Goal: Task Accomplishment & Management: Manage account settings

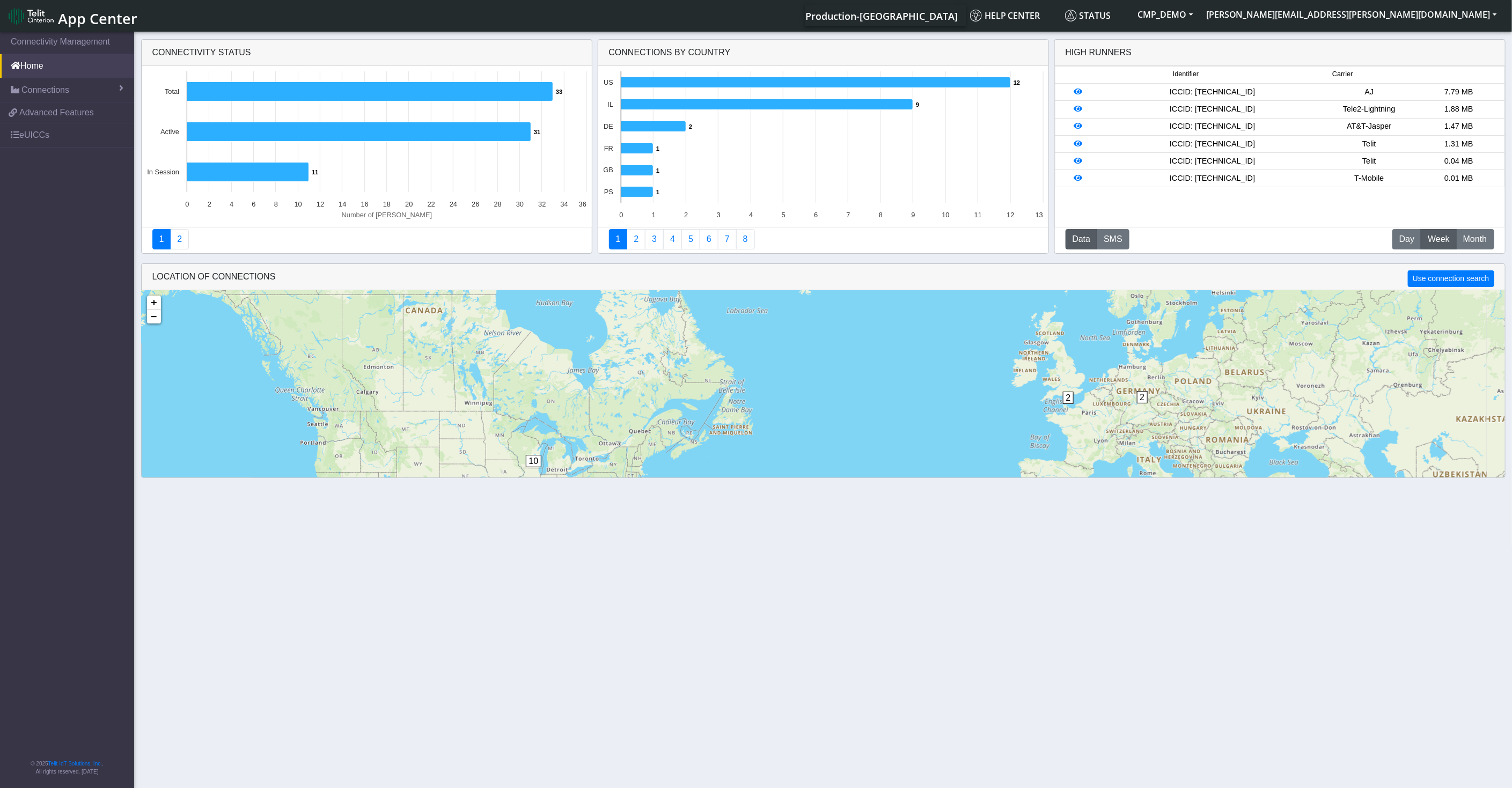
click at [166, 49] on div "Connectivity status" at bounding box center [367, 53] width 450 height 26
click at [167, 49] on div "Connectivity status" at bounding box center [367, 53] width 450 height 26
click at [168, 49] on div "Connectivity status" at bounding box center [367, 53] width 450 height 26
click at [163, 239] on link "1" at bounding box center [162, 239] width 19 height 21
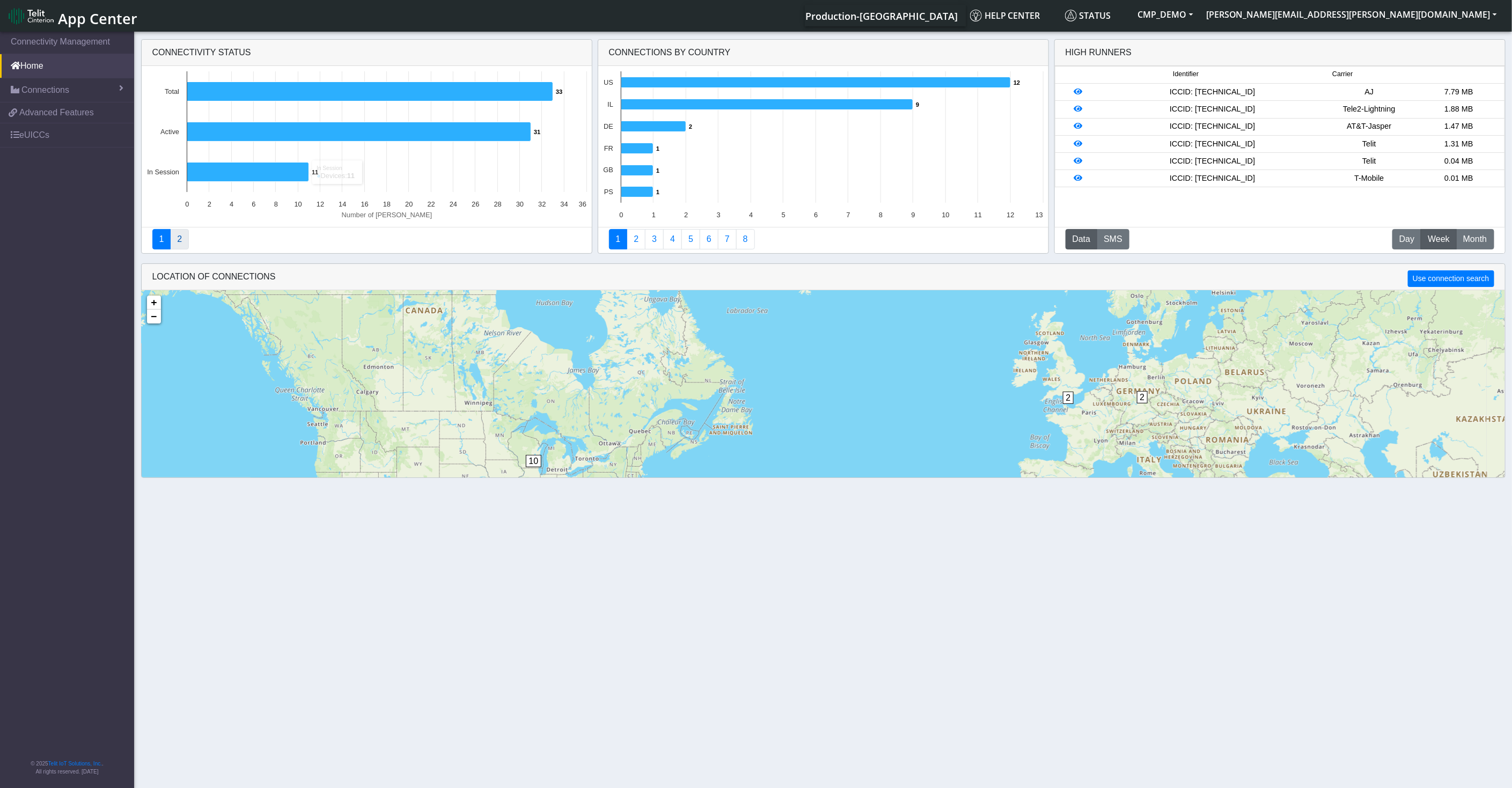
click at [178, 237] on link "2" at bounding box center [179, 239] width 19 height 21
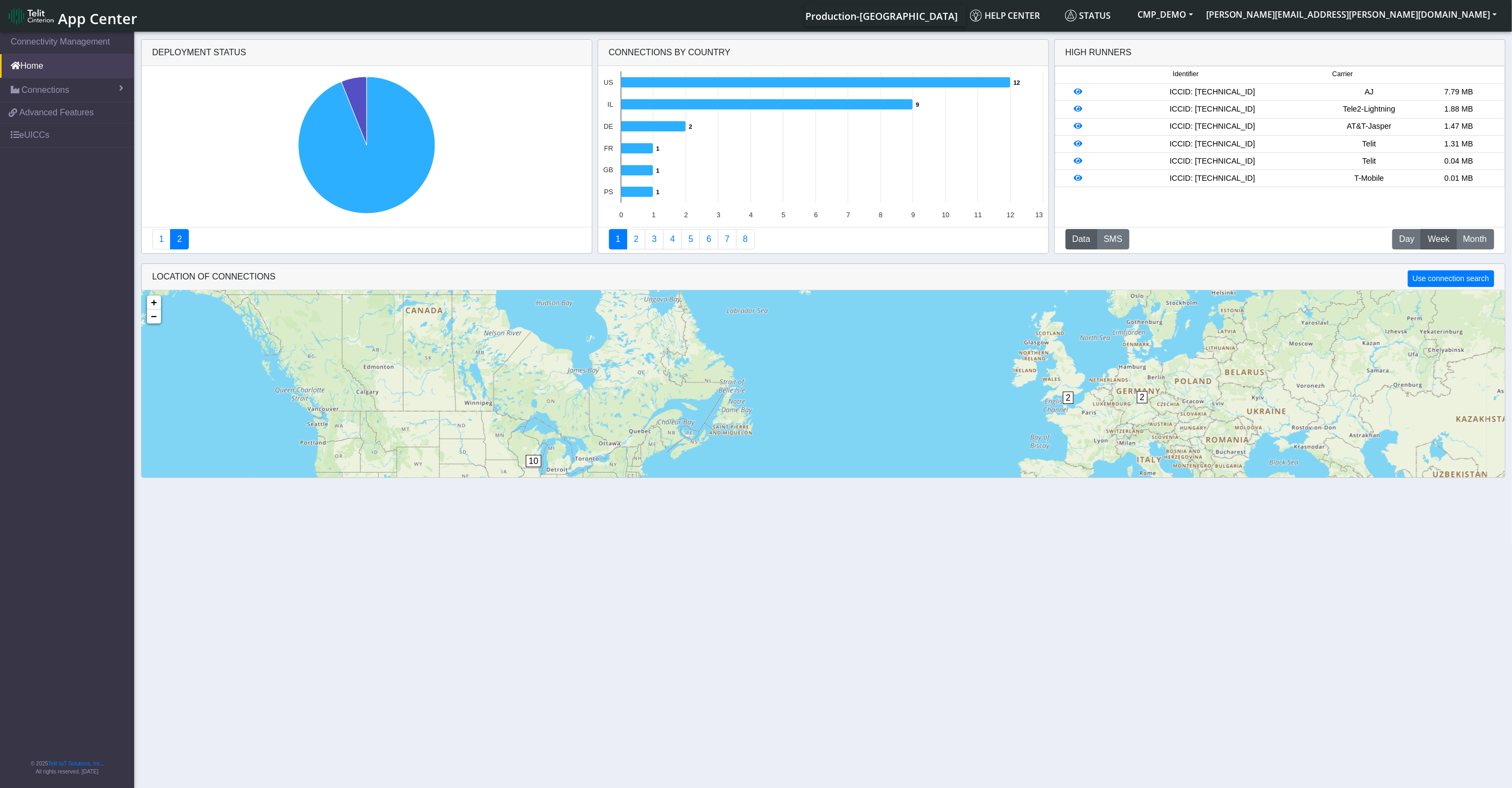
drag, startPoint x: 724, startPoint y: 46, endPoint x: 610, endPoint y: 56, distance: 114.4
click at [610, 56] on div "Connections By Country" at bounding box center [824, 53] width 450 height 26
drag, startPoint x: 610, startPoint y: 56, endPoint x: 609, endPoint y: 190, distance: 134.0
click at [609, 190] on text "PS" at bounding box center [608, 191] width 9 height 8
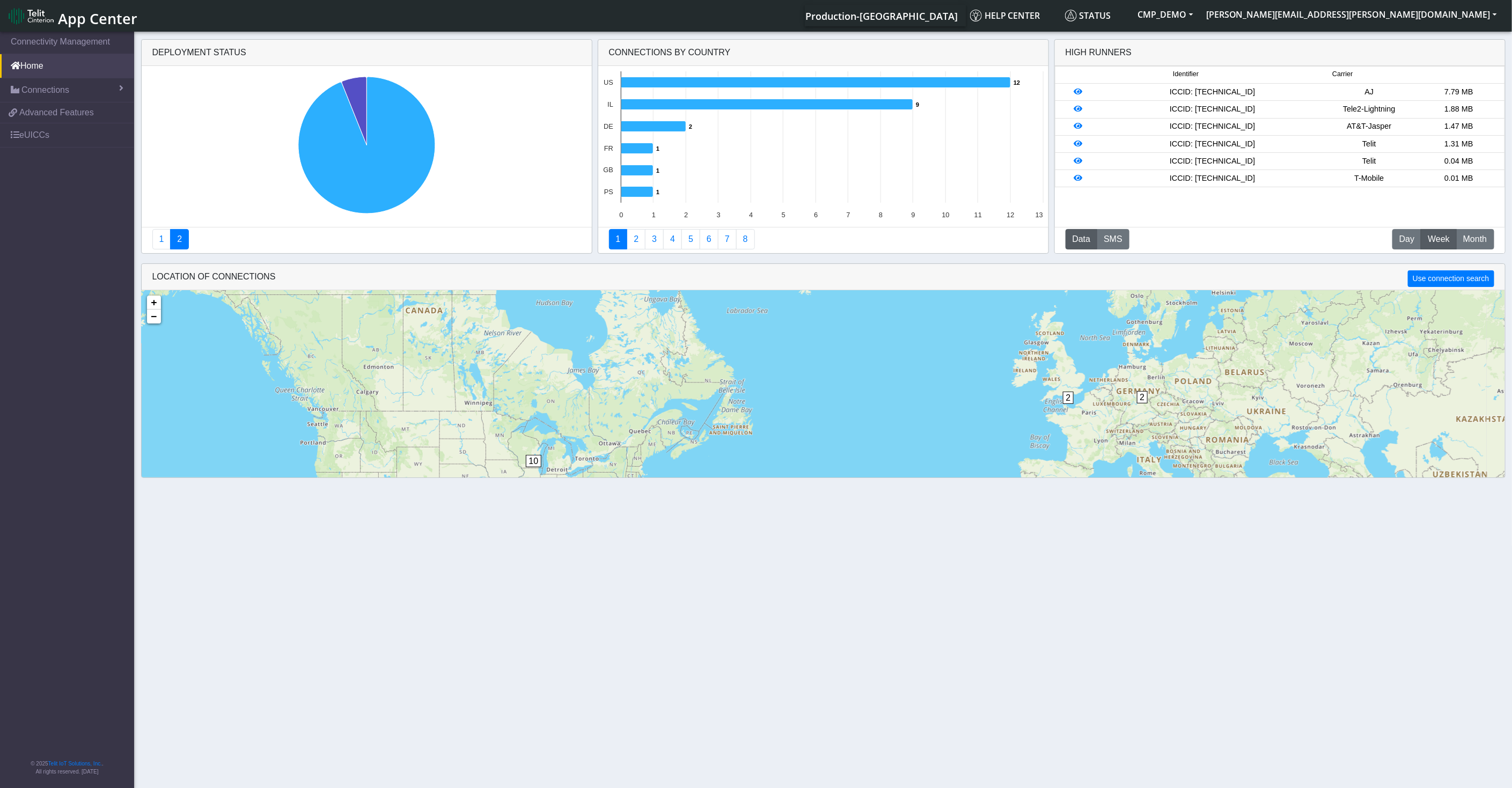
click at [604, 165] on icon "Created with Highcharts 11.3.0 12 ​ 12 9 ​ 9 2 ​ 2 1 ​ 1 1 ​ 1 1 ​ 1 0 1 2 3 4 …" at bounding box center [824, 146] width 450 height 161
click at [637, 232] on link "2" at bounding box center [636, 239] width 19 height 21
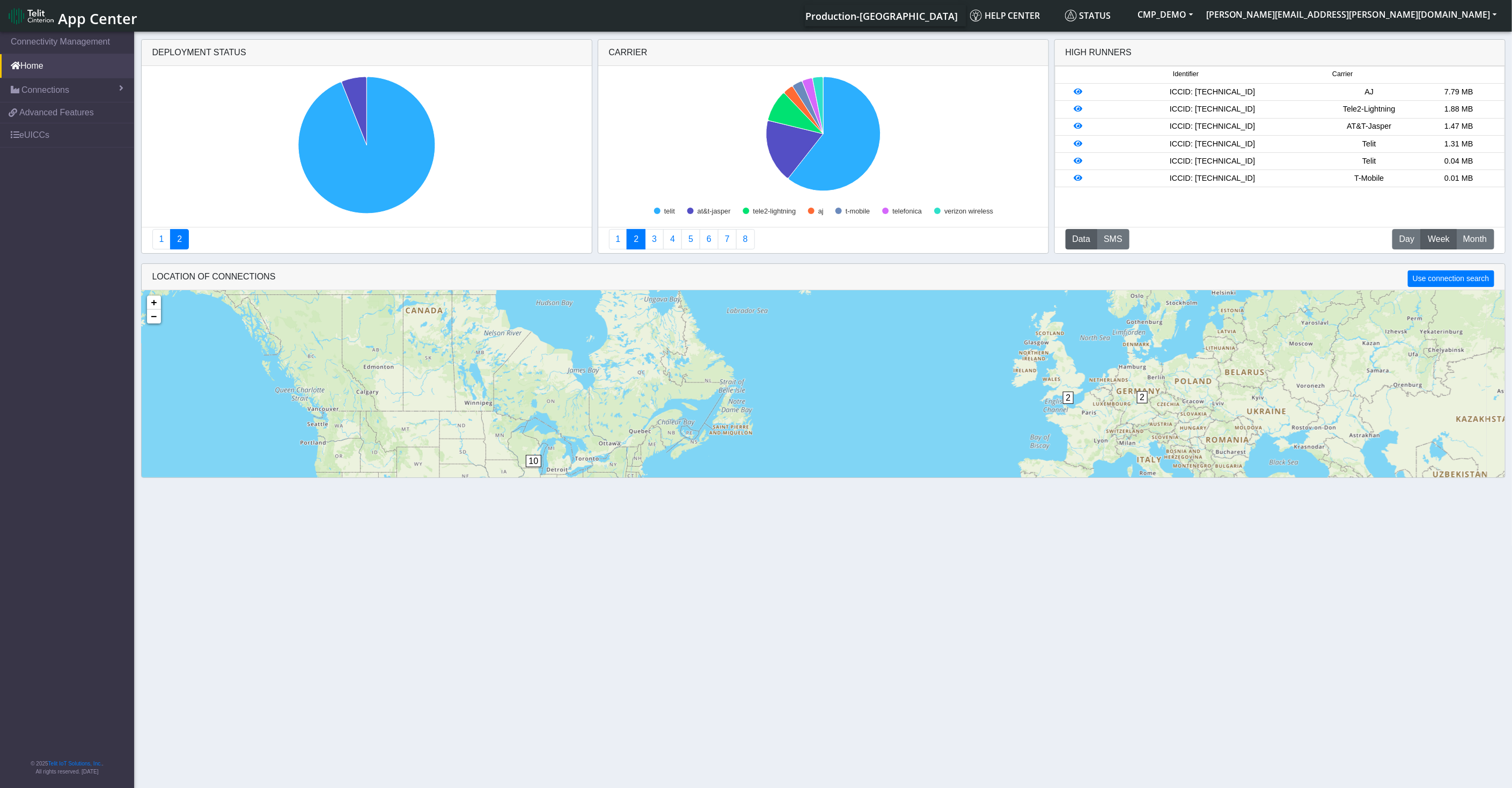
click at [622, 56] on div "Carrier" at bounding box center [824, 53] width 450 height 26
click at [668, 210] on text "telit" at bounding box center [669, 211] width 11 height 8
click at [718, 207] on text "at&t-jasper" at bounding box center [714, 211] width 34 height 8
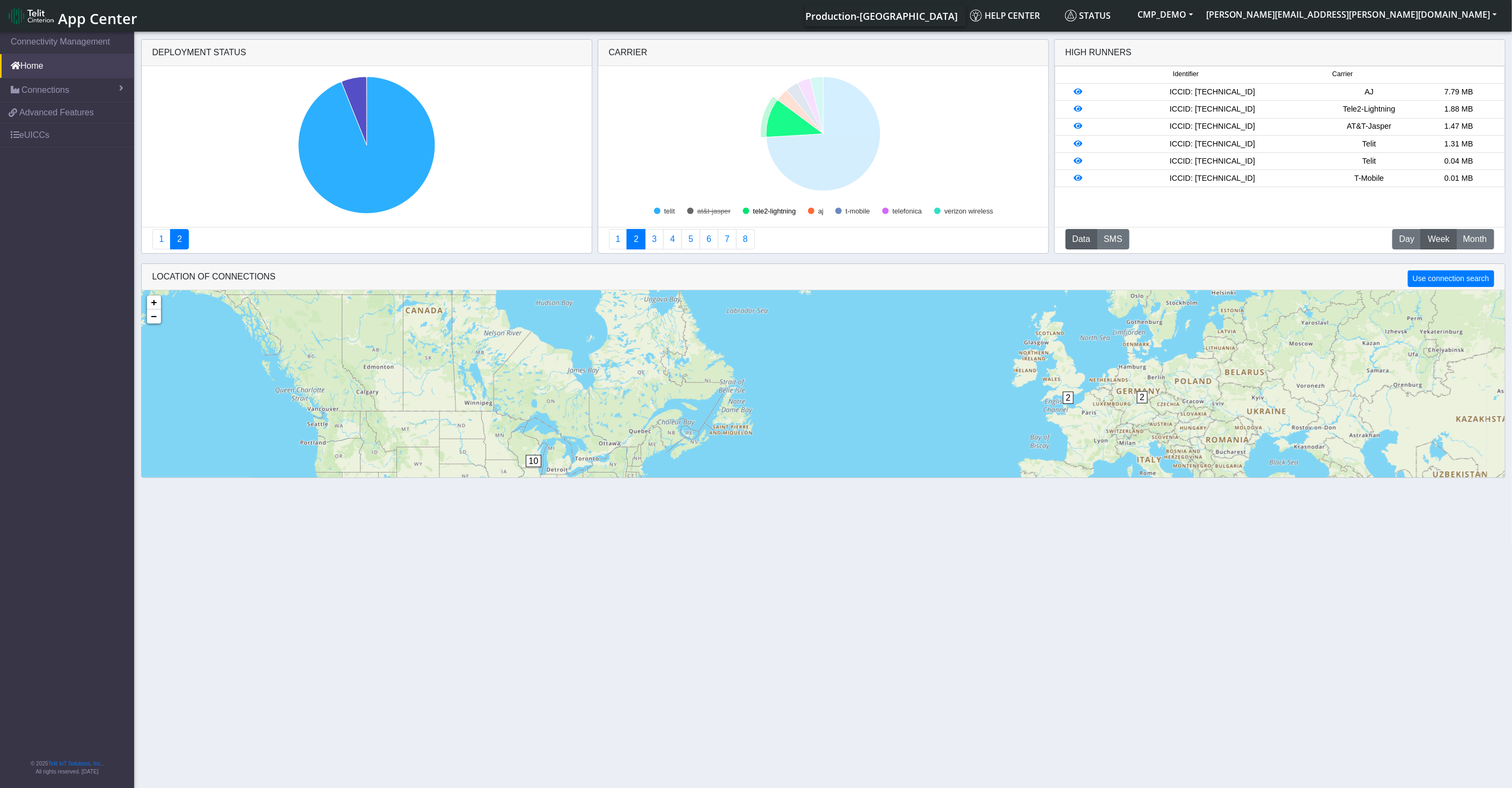
click at [774, 211] on text "tele2-lightning" at bounding box center [774, 211] width 43 height 8
click at [758, 210] on text "tele2-lightning" at bounding box center [774, 211] width 43 height 8
click at [721, 207] on text "at&t-jasper" at bounding box center [714, 211] width 34 height 8
click at [655, 239] on link "3" at bounding box center [654, 239] width 19 height 21
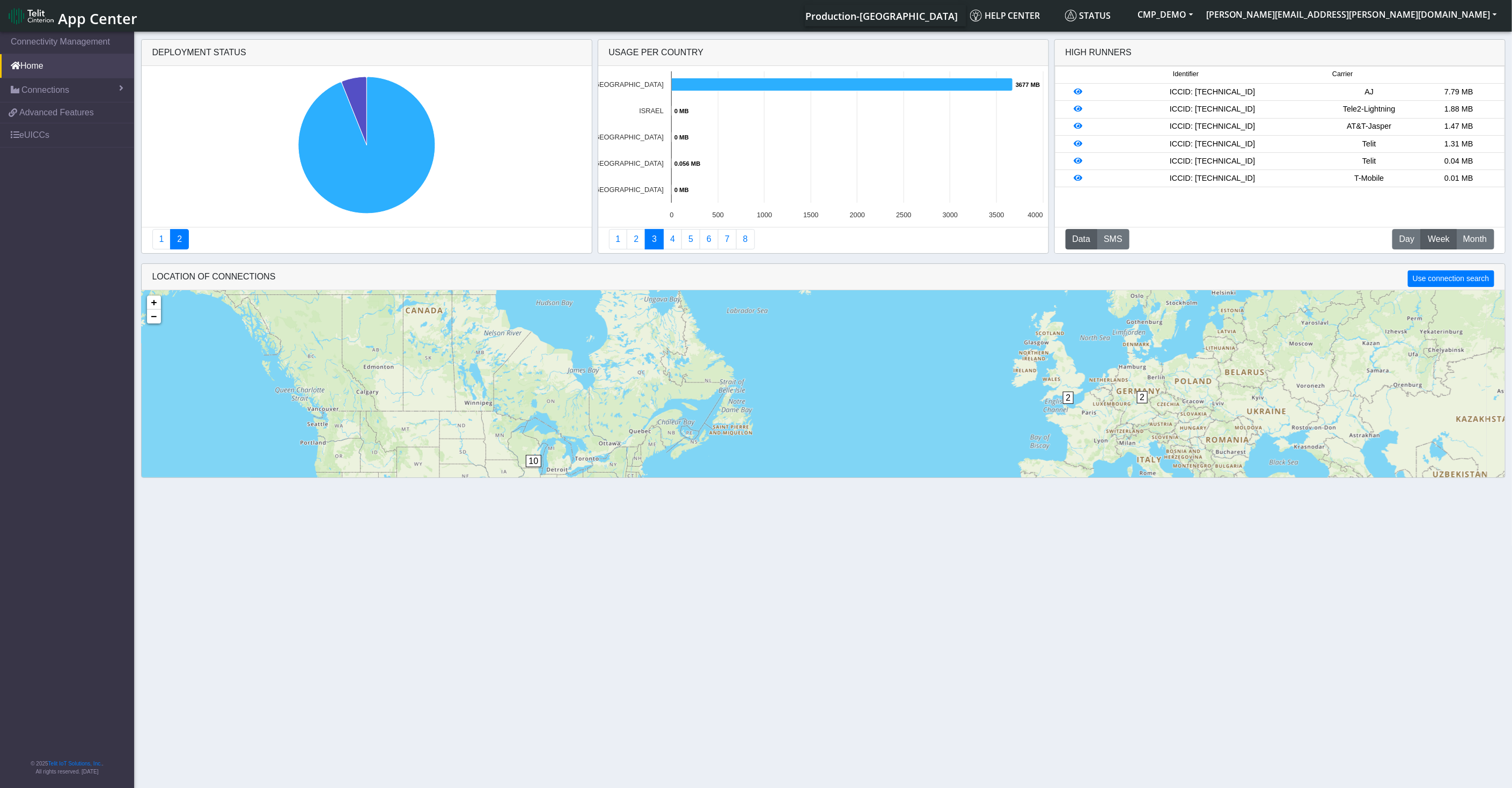
click at [615, 46] on div "Usage per Country" at bounding box center [824, 53] width 450 height 26
click at [620, 51] on div "Usage per Country" at bounding box center [824, 53] width 450 height 26
click at [621, 51] on div "Usage per Country" at bounding box center [824, 53] width 450 height 26
click at [621, 52] on div "Usage per Country" at bounding box center [824, 53] width 450 height 26
click at [664, 46] on div "Usage per Country" at bounding box center [824, 53] width 450 height 26
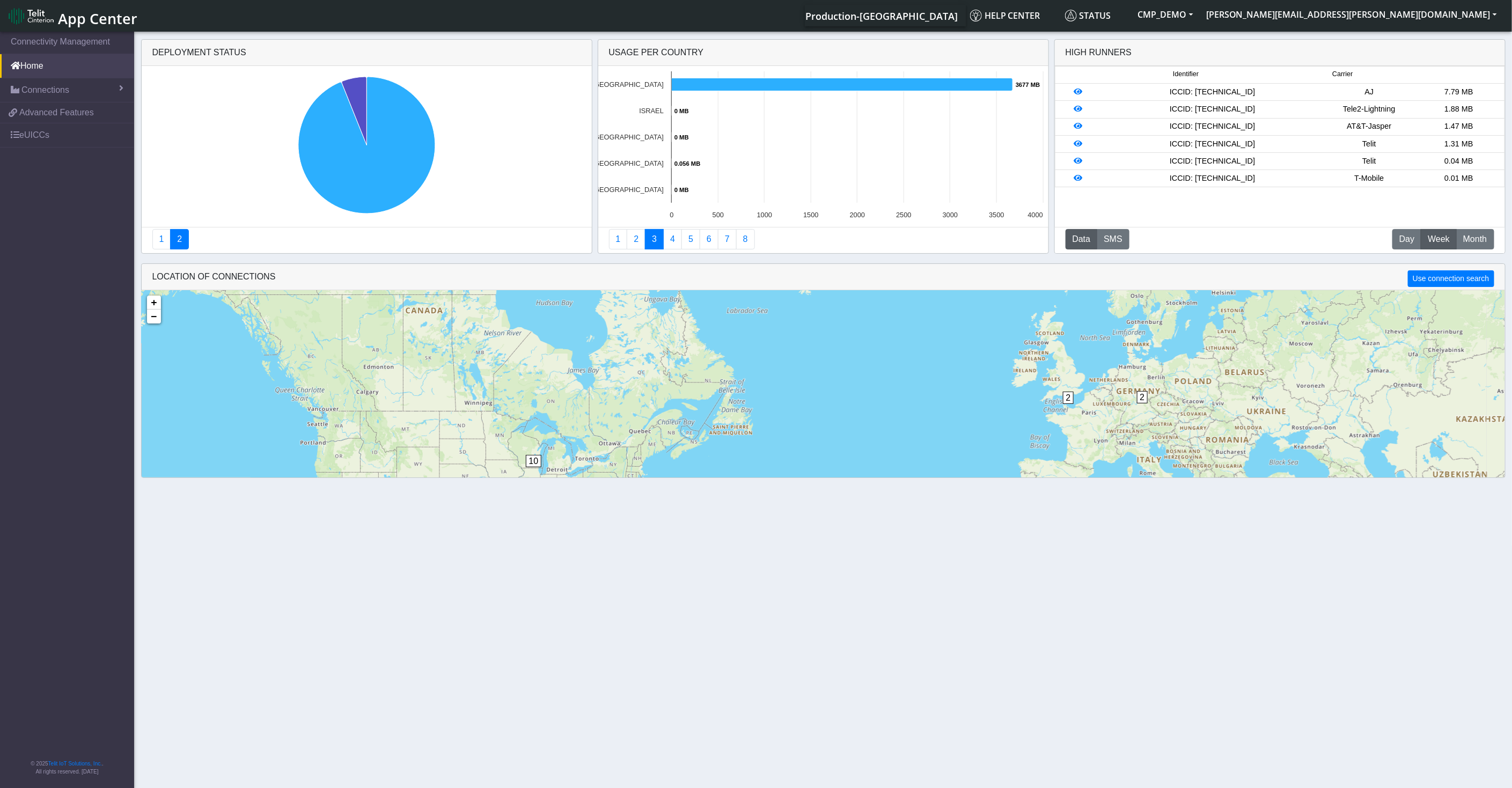
click at [664, 46] on div "Usage per Country" at bounding box center [824, 53] width 450 height 26
click at [671, 234] on link "4" at bounding box center [673, 239] width 19 height 21
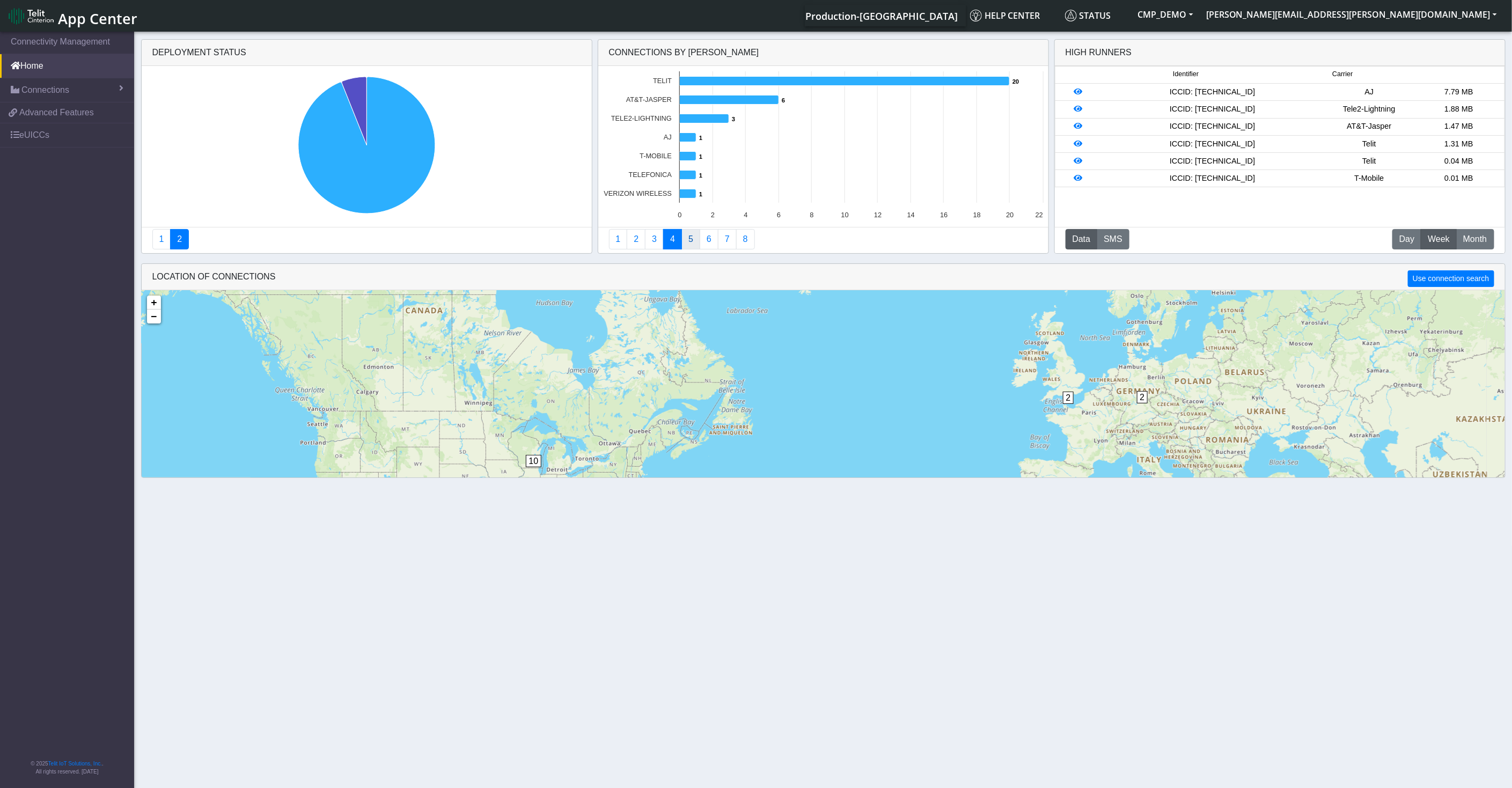
click at [694, 241] on link "5" at bounding box center [691, 239] width 19 height 21
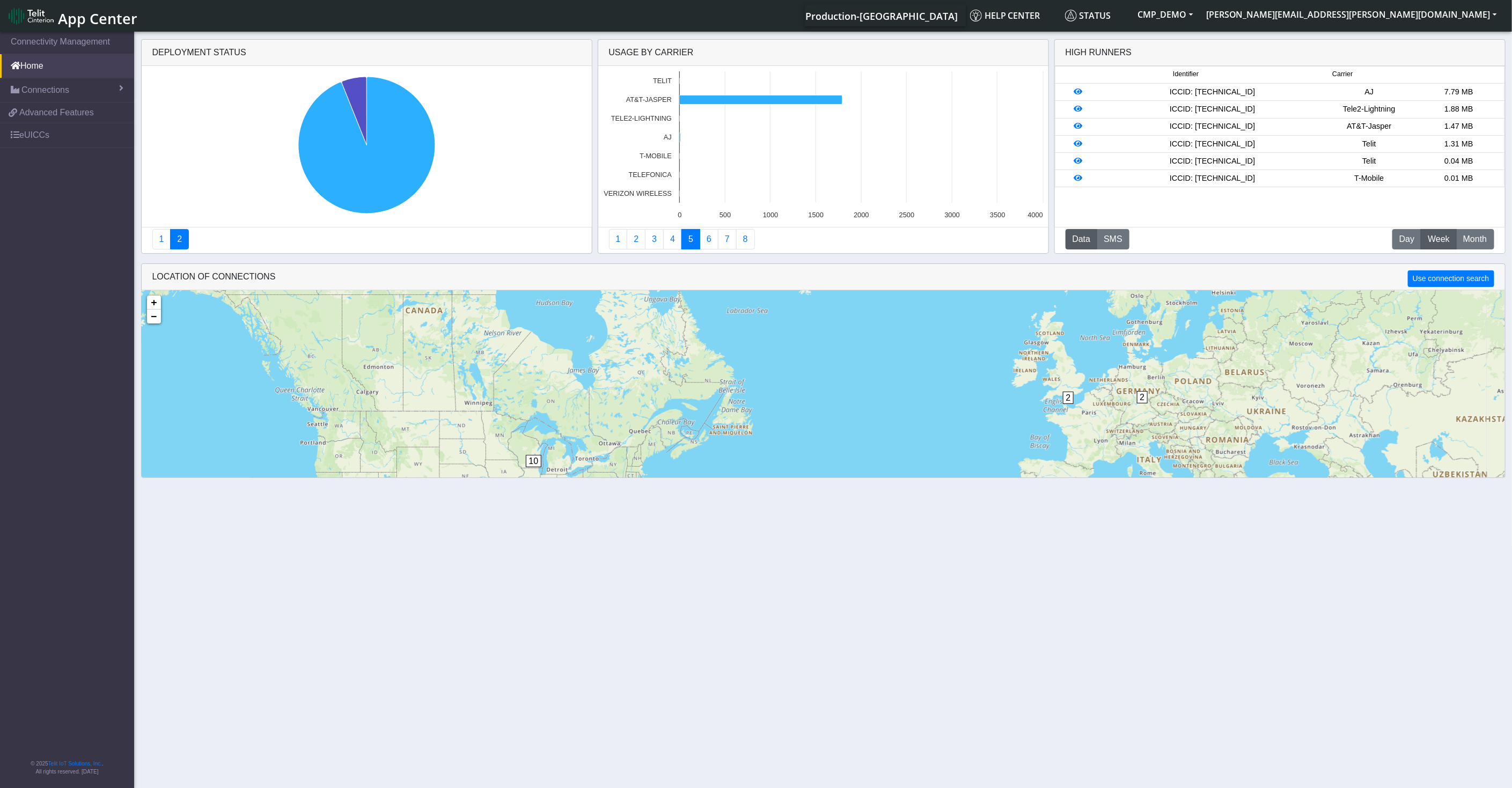
click at [684, 240] on link "5" at bounding box center [691, 239] width 19 height 21
click at [673, 243] on link "4" at bounding box center [673, 239] width 19 height 21
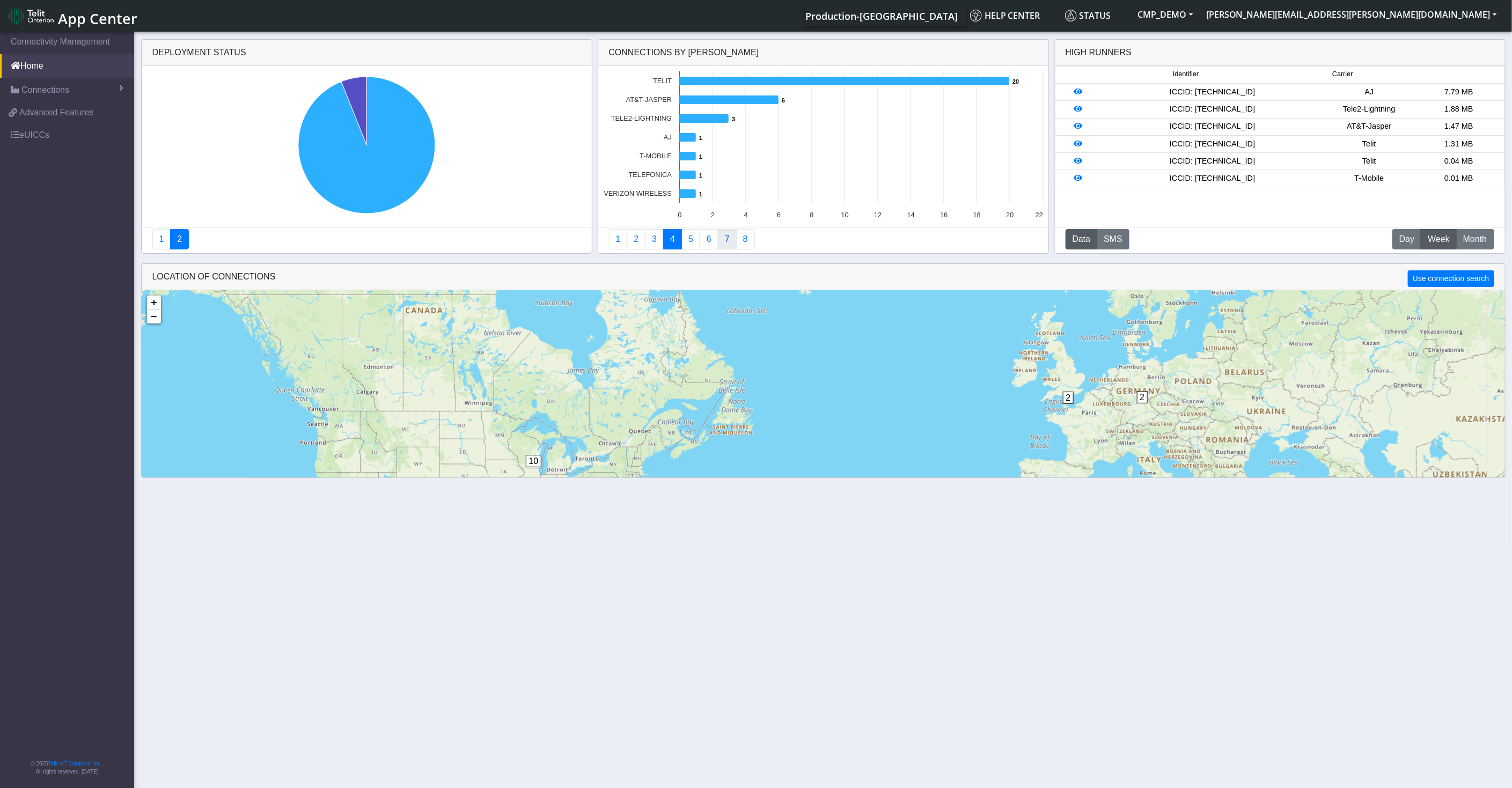
click at [720, 239] on link "7" at bounding box center [727, 239] width 19 height 21
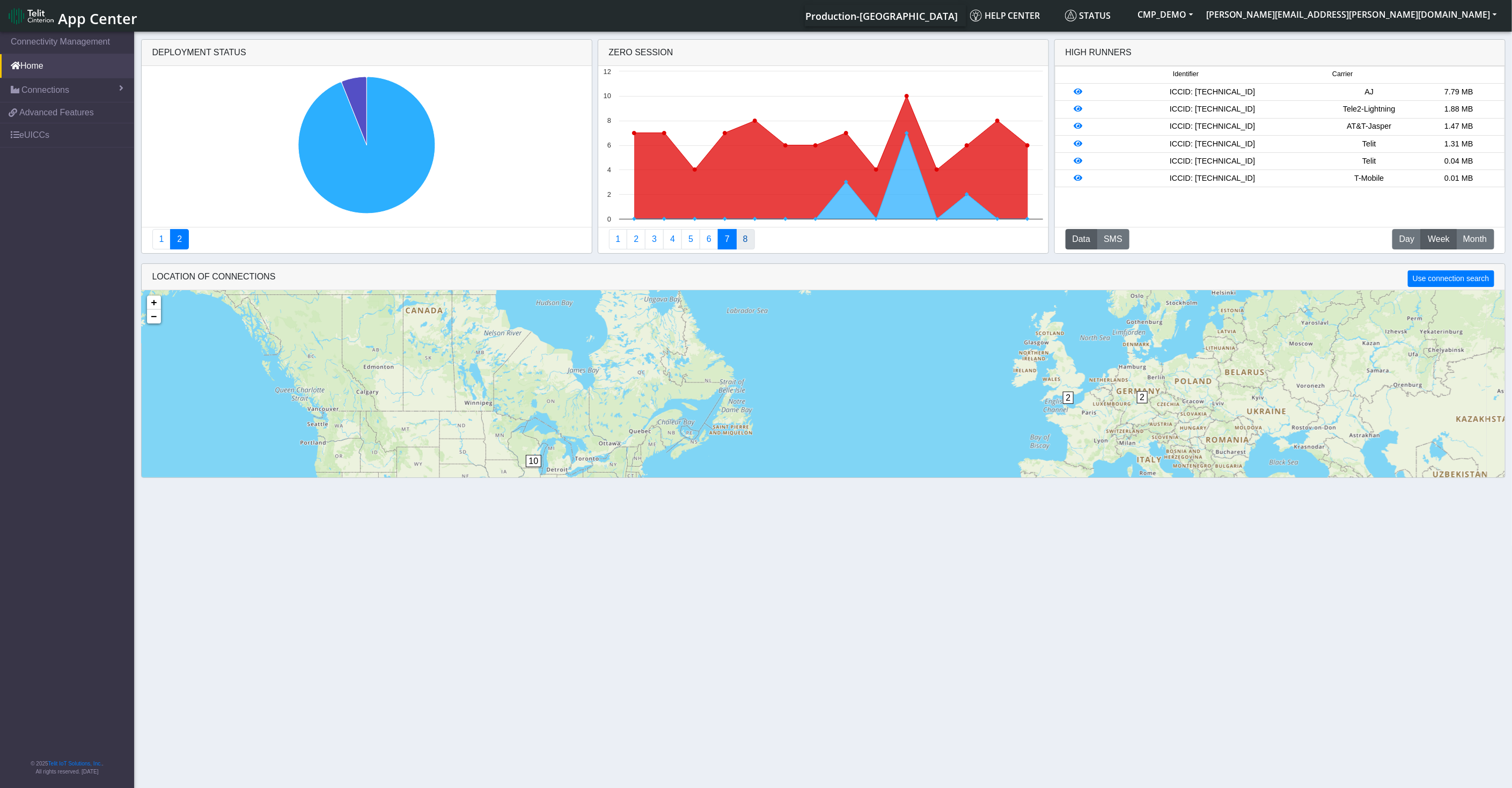
click at [745, 243] on link "8" at bounding box center [746, 239] width 19 height 21
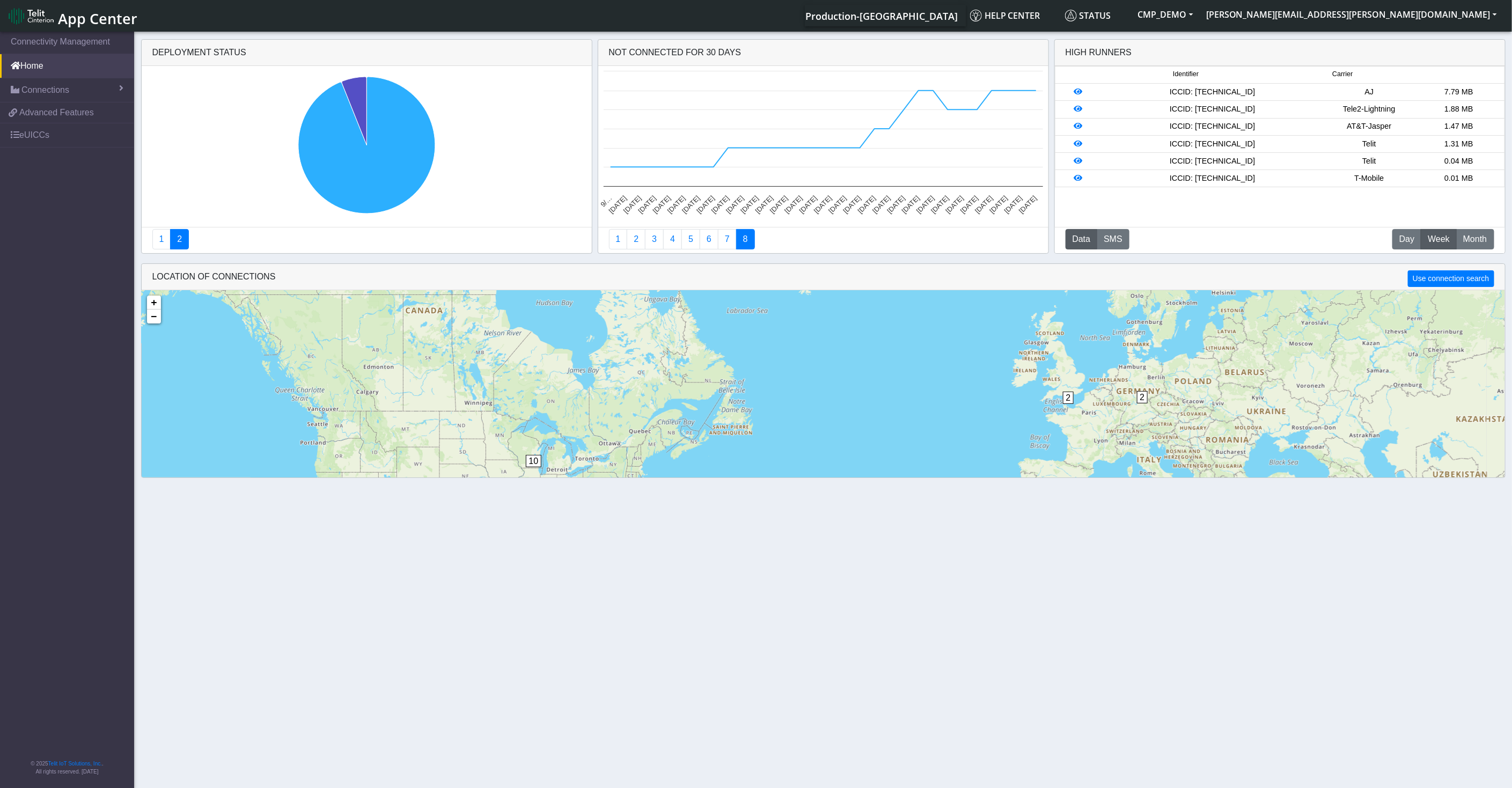
drag, startPoint x: 626, startPoint y: 58, endPoint x: 737, endPoint y: 58, distance: 111.0
click at [737, 58] on div "Not Connected for 30 days" at bounding box center [824, 53] width 450 height 26
drag, startPoint x: 1129, startPoint y: 58, endPoint x: 1053, endPoint y: 55, distance: 76.1
click at [1053, 55] on div "Deployment status Created with Highcharts 11.3.0 Activated ​ 31 (93.9%) 1 2 Not…" at bounding box center [823, 149] width 1365 height 228
drag, startPoint x: 1053, startPoint y: 55, endPoint x: 1041, endPoint y: 50, distance: 13.0
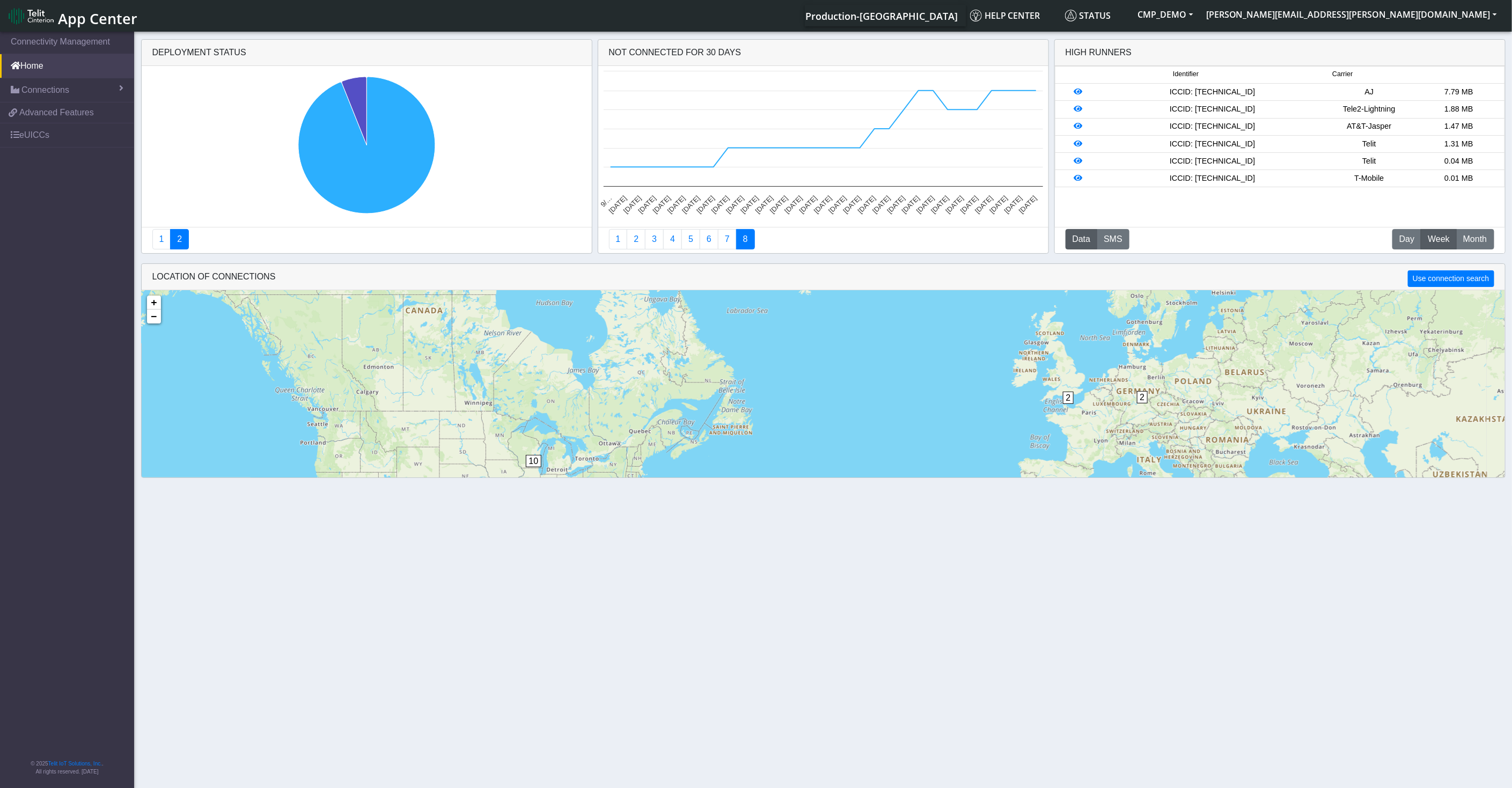
click at [1041, 50] on div "Not Connected for 30 days" at bounding box center [824, 53] width 450 height 26
click at [1081, 237] on button "Data" at bounding box center [1082, 239] width 32 height 21
click at [1124, 239] on button "SMS" at bounding box center [1113, 239] width 33 height 21
click at [1408, 239] on span "Day" at bounding box center [1407, 239] width 15 height 13
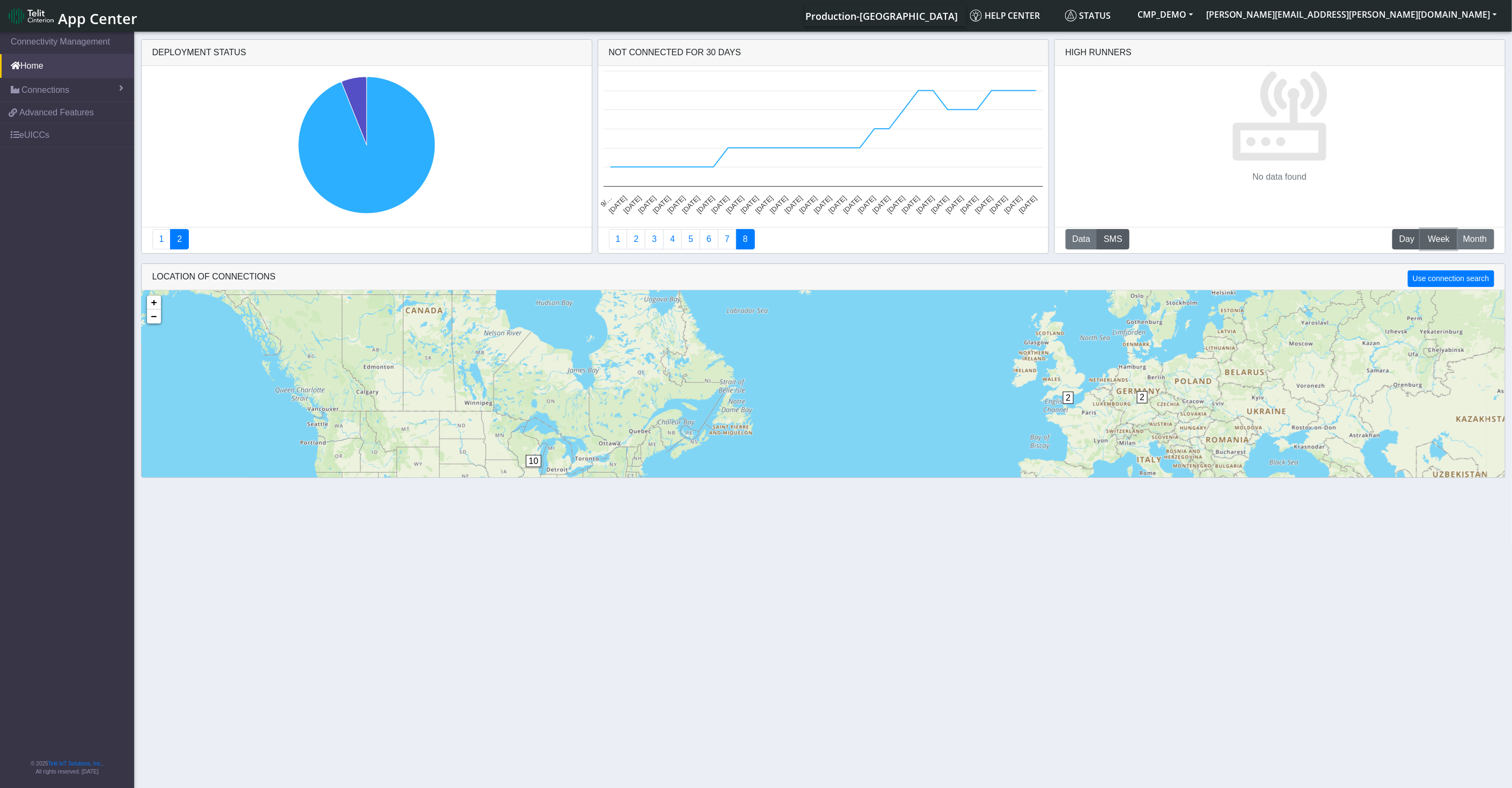
click at [1442, 232] on button "W Week" at bounding box center [1439, 239] width 36 height 21
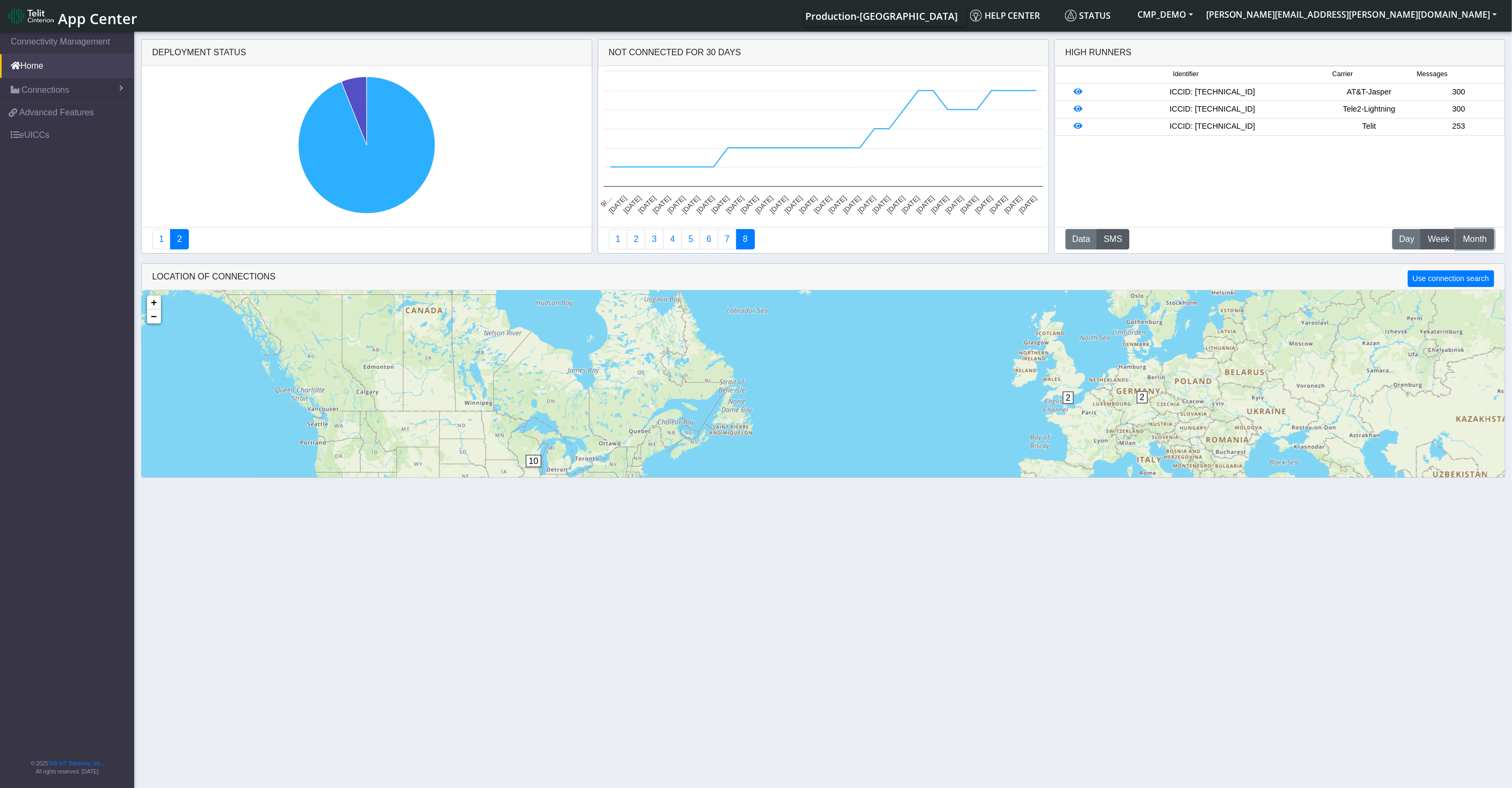
click at [1474, 242] on span "Month" at bounding box center [1475, 239] width 24 height 13
click at [1075, 95] on icon at bounding box center [1078, 92] width 9 height 8
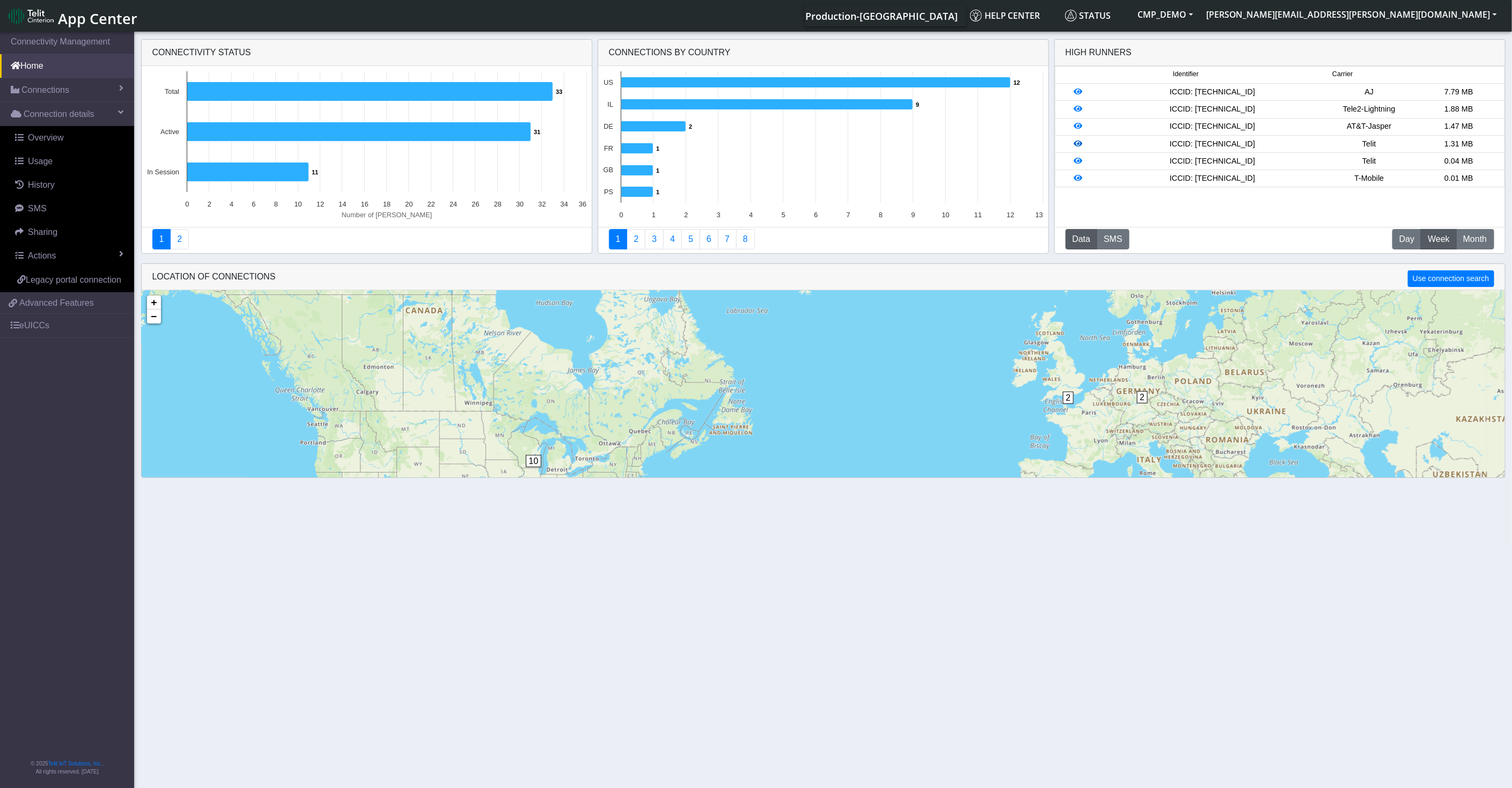
click at [1077, 144] on icon at bounding box center [1078, 144] width 9 height 8
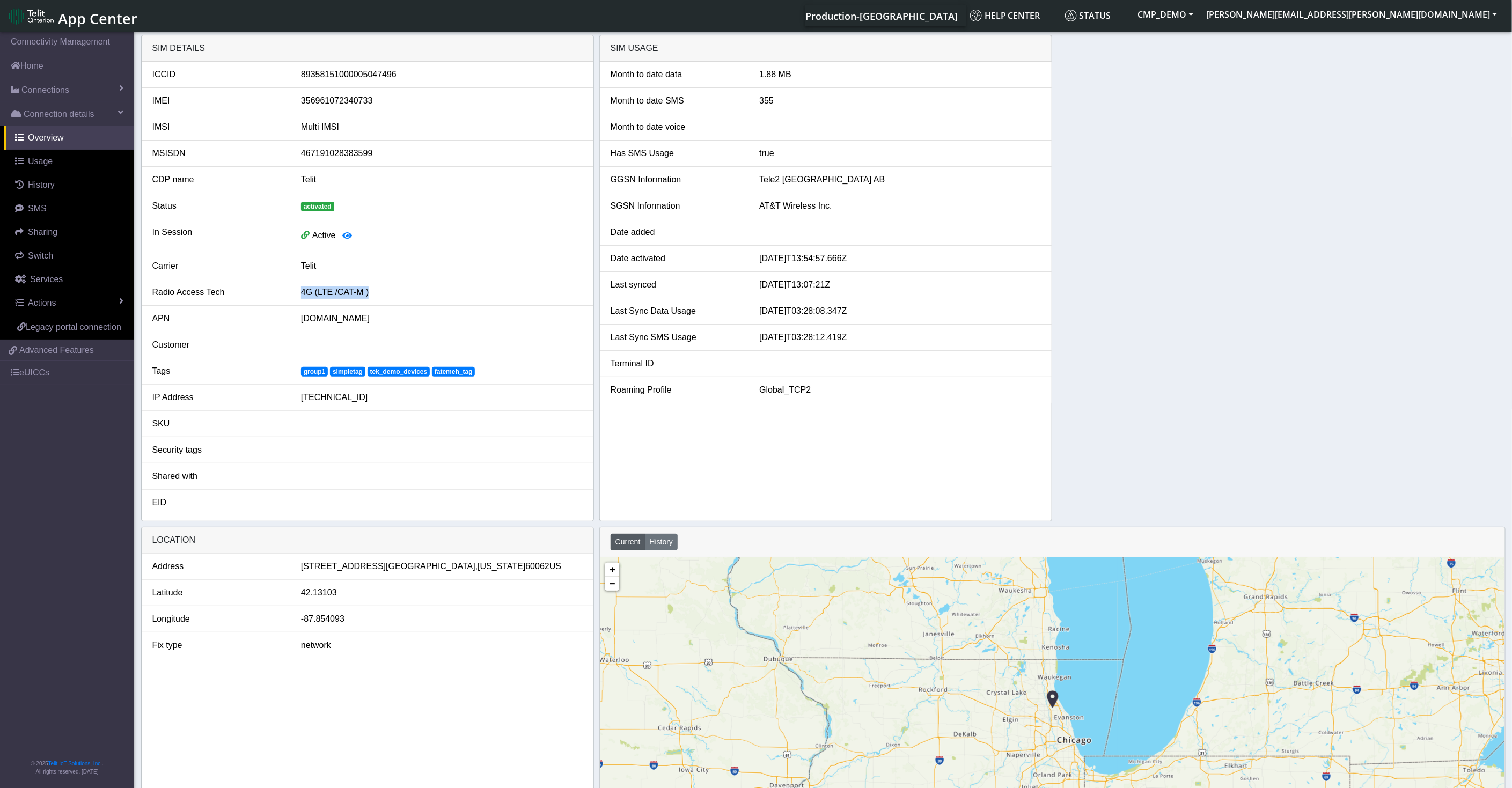
drag, startPoint x: 288, startPoint y: 290, endPoint x: 388, endPoint y: 280, distance: 100.5
click at [388, 280] on li "Radio Access Tech 4G (LTE /CAT-M )" at bounding box center [368, 293] width 452 height 26
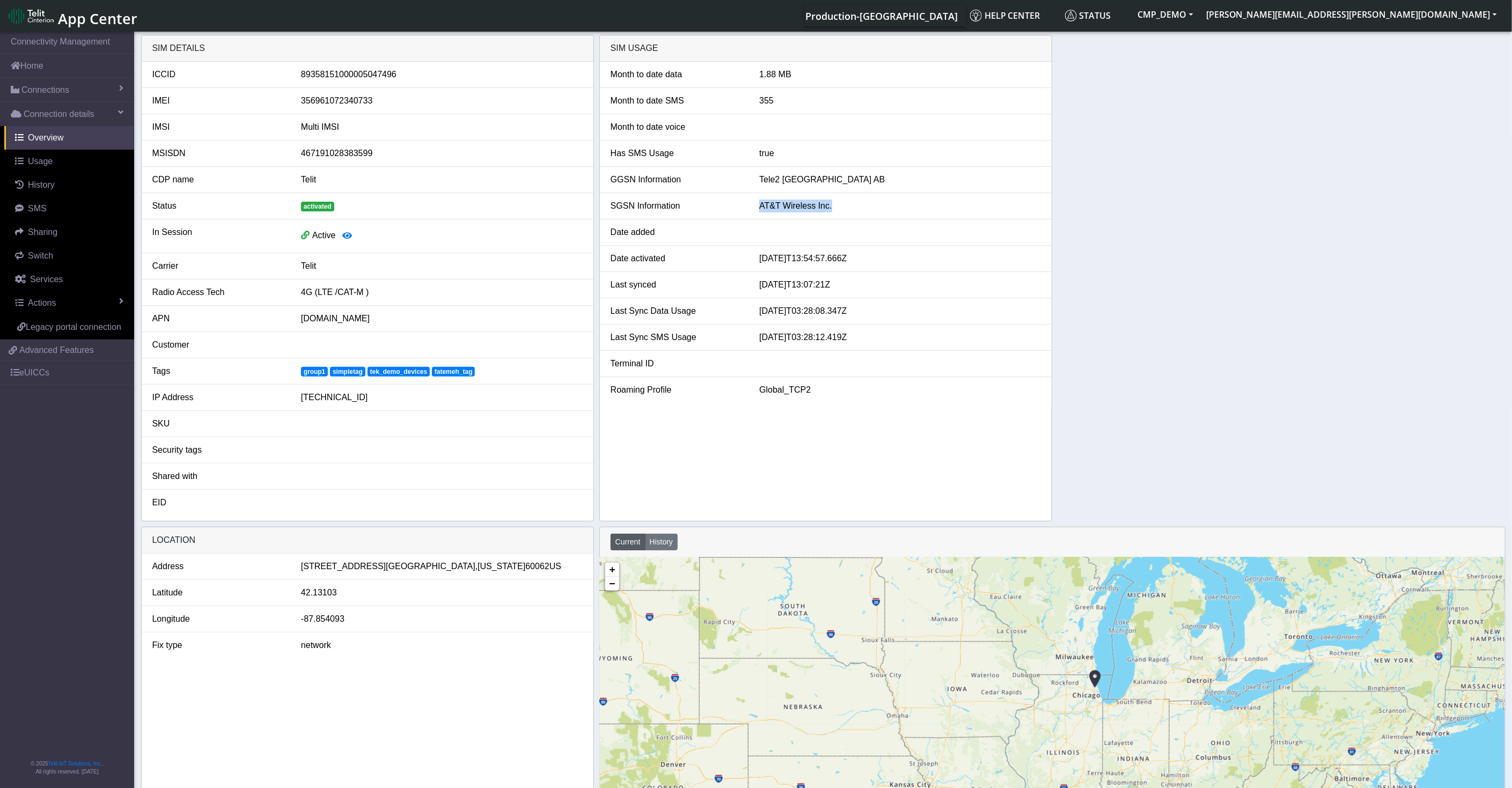
drag, startPoint x: 756, startPoint y: 204, endPoint x: 866, endPoint y: 194, distance: 110.5
click at [866, 194] on li "SGSN Information AT&T Wireless Inc." at bounding box center [826, 206] width 452 height 26
click at [98, 112] on link "Connection details" at bounding box center [67, 114] width 134 height 24
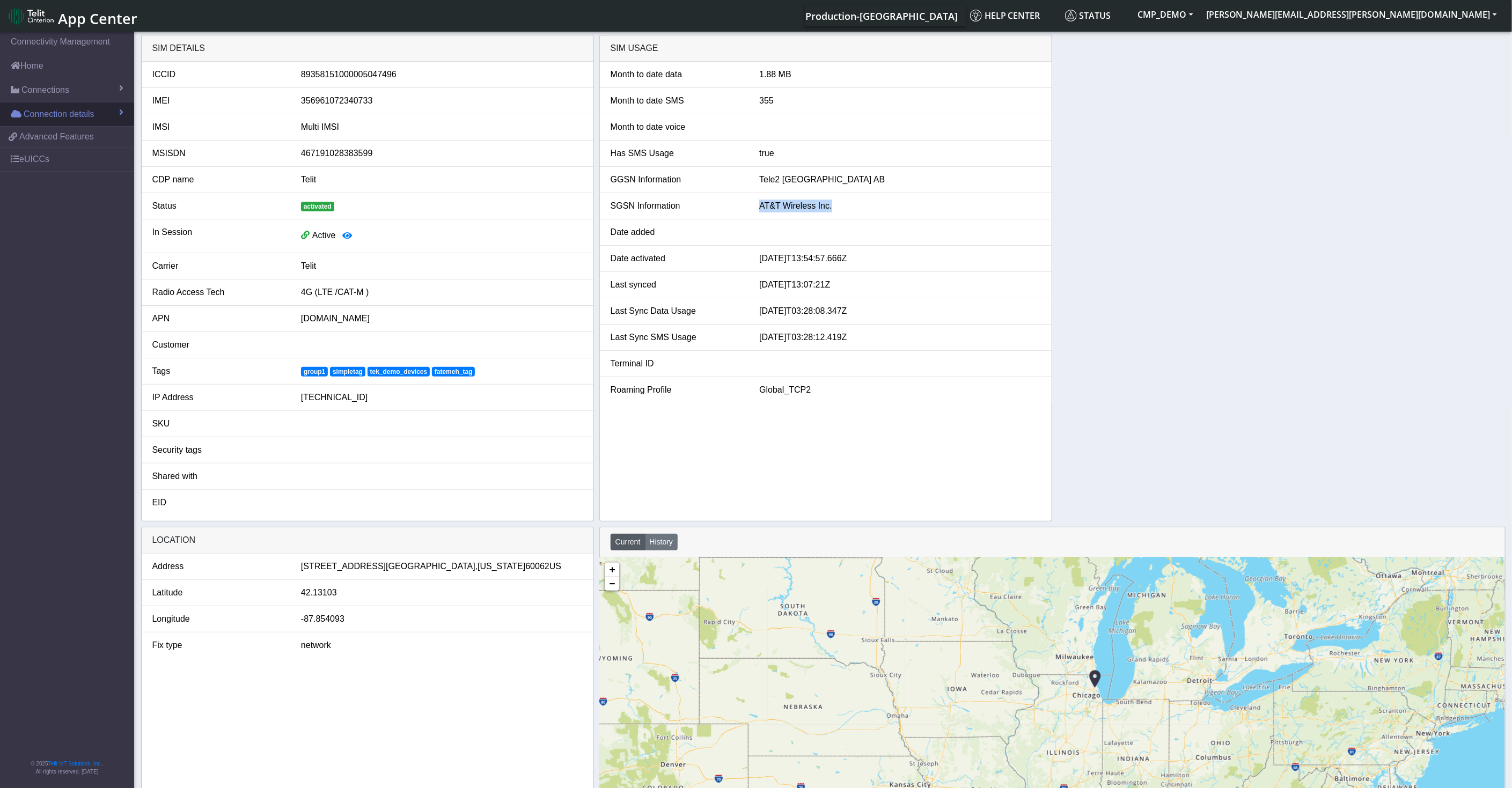
click at [98, 112] on link "Connection details" at bounding box center [67, 114] width 134 height 24
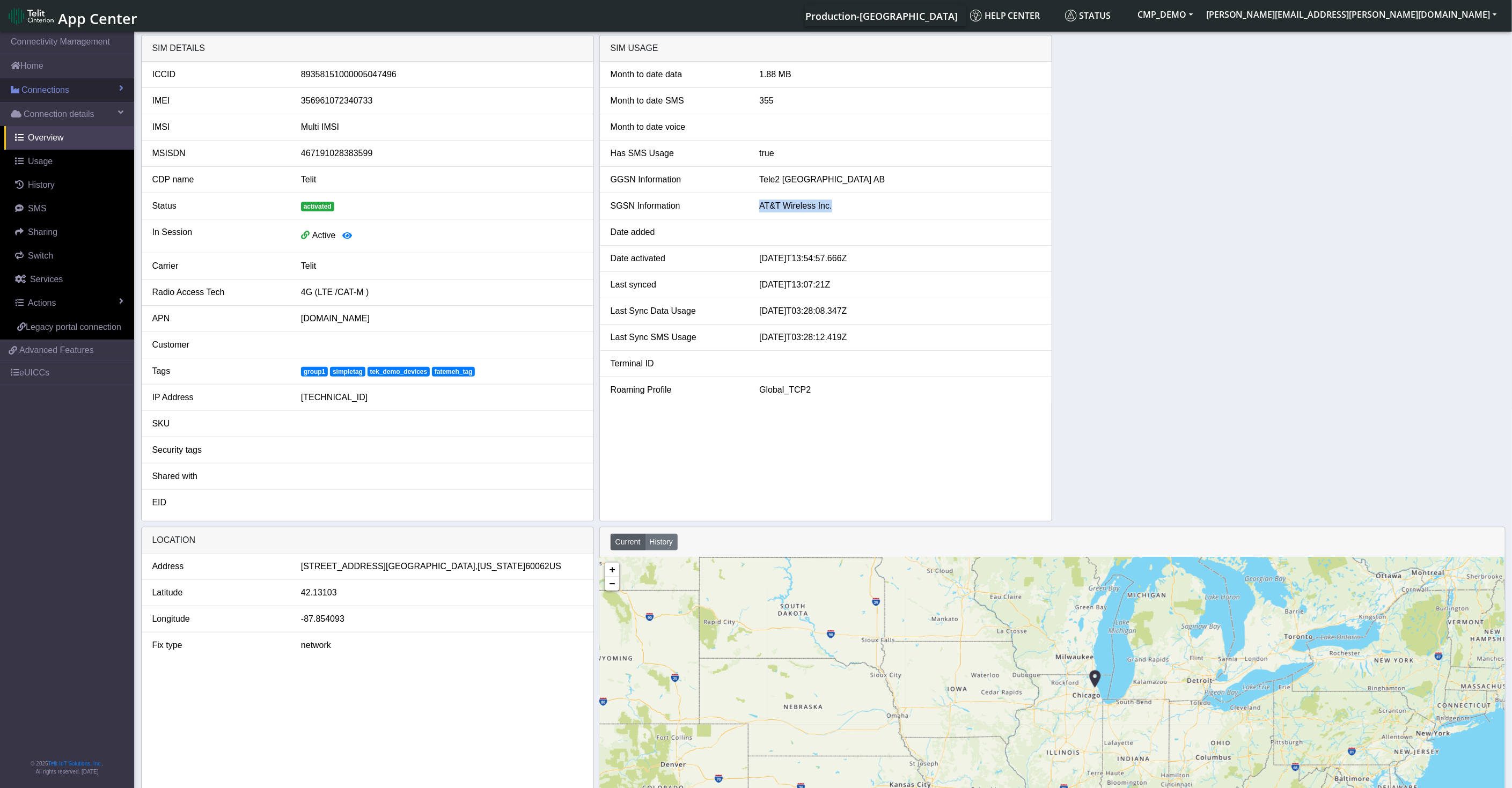
click at [65, 93] on span "Connections" at bounding box center [45, 90] width 48 height 13
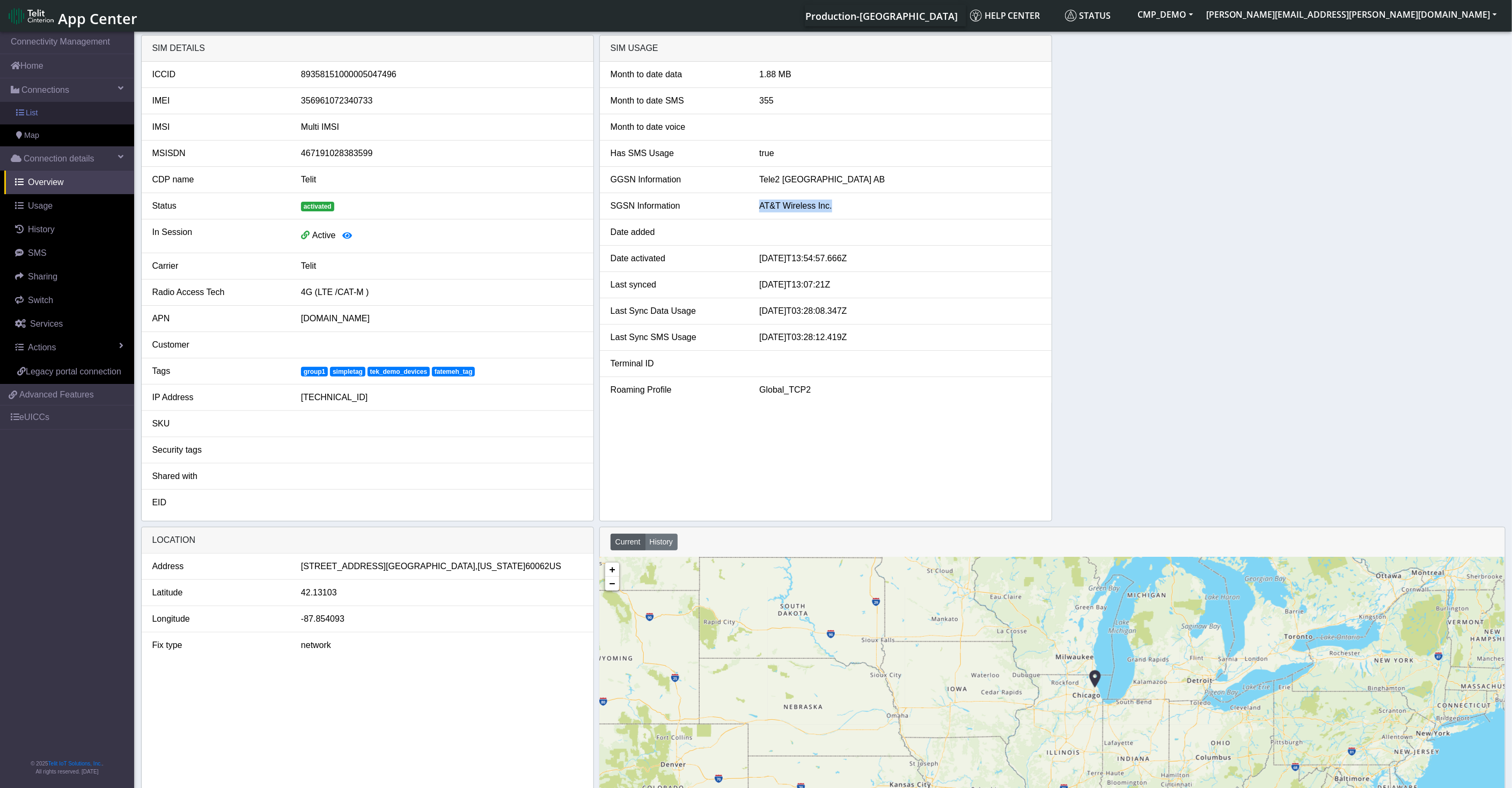
click at [60, 110] on link "List" at bounding box center [67, 114] width 134 height 23
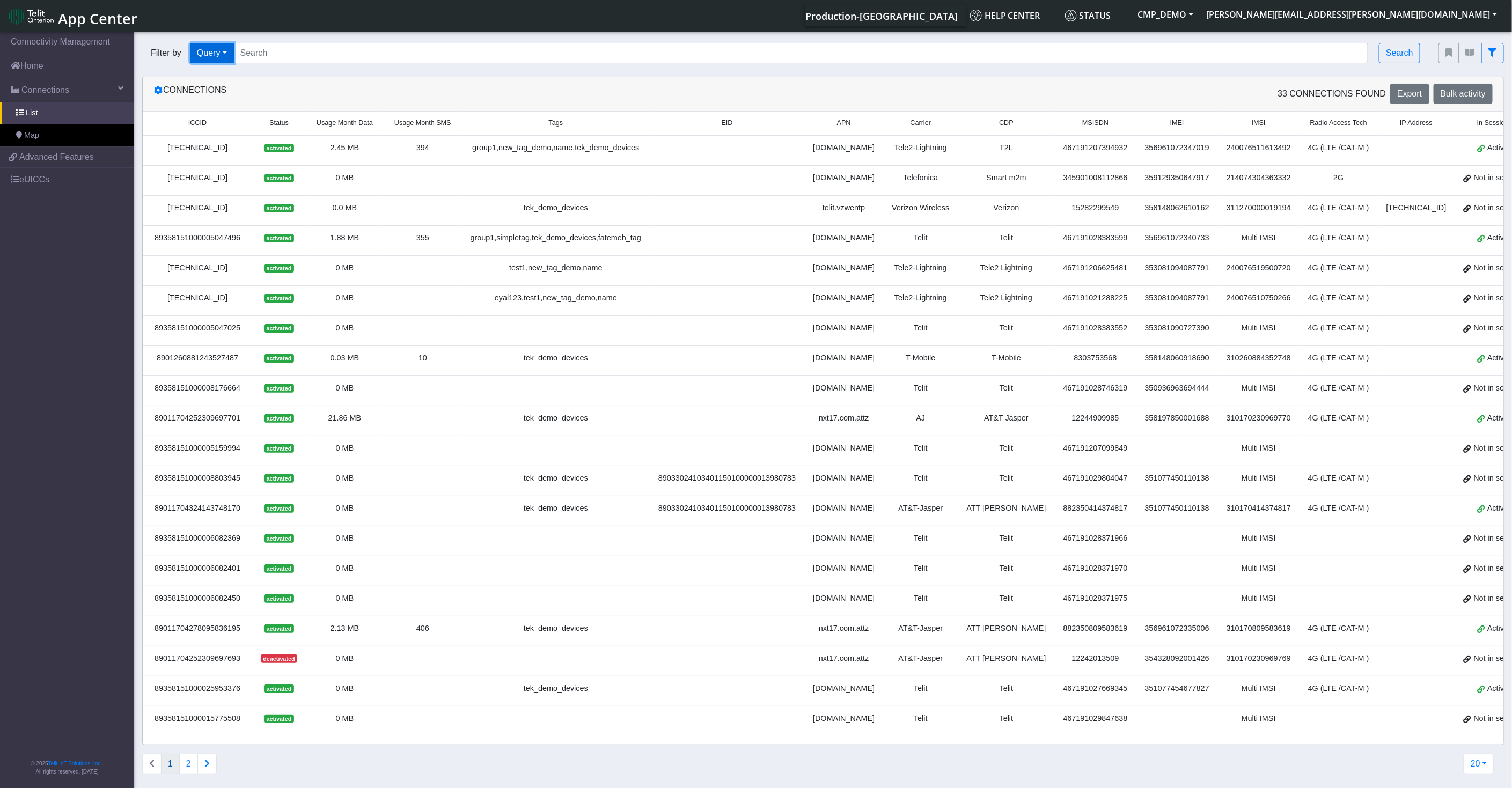
click at [221, 58] on button "Query" at bounding box center [212, 53] width 44 height 21
click at [1242, 92] on div "33 Connections found Export Bulk activity" at bounding box center [1162, 93] width 678 height 21
click at [157, 95] on icon at bounding box center [158, 90] width 9 height 9
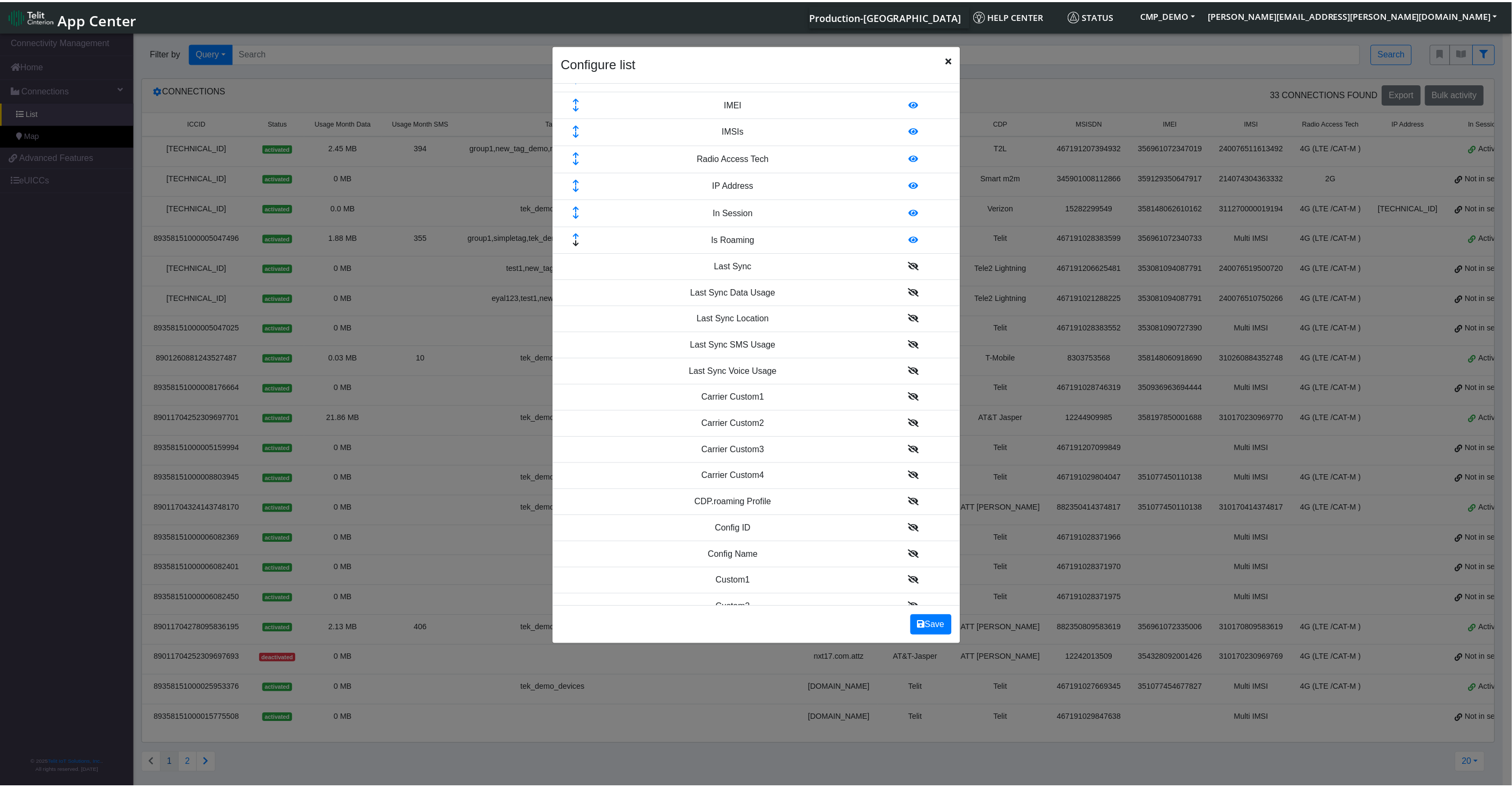
scroll to position [238, 0]
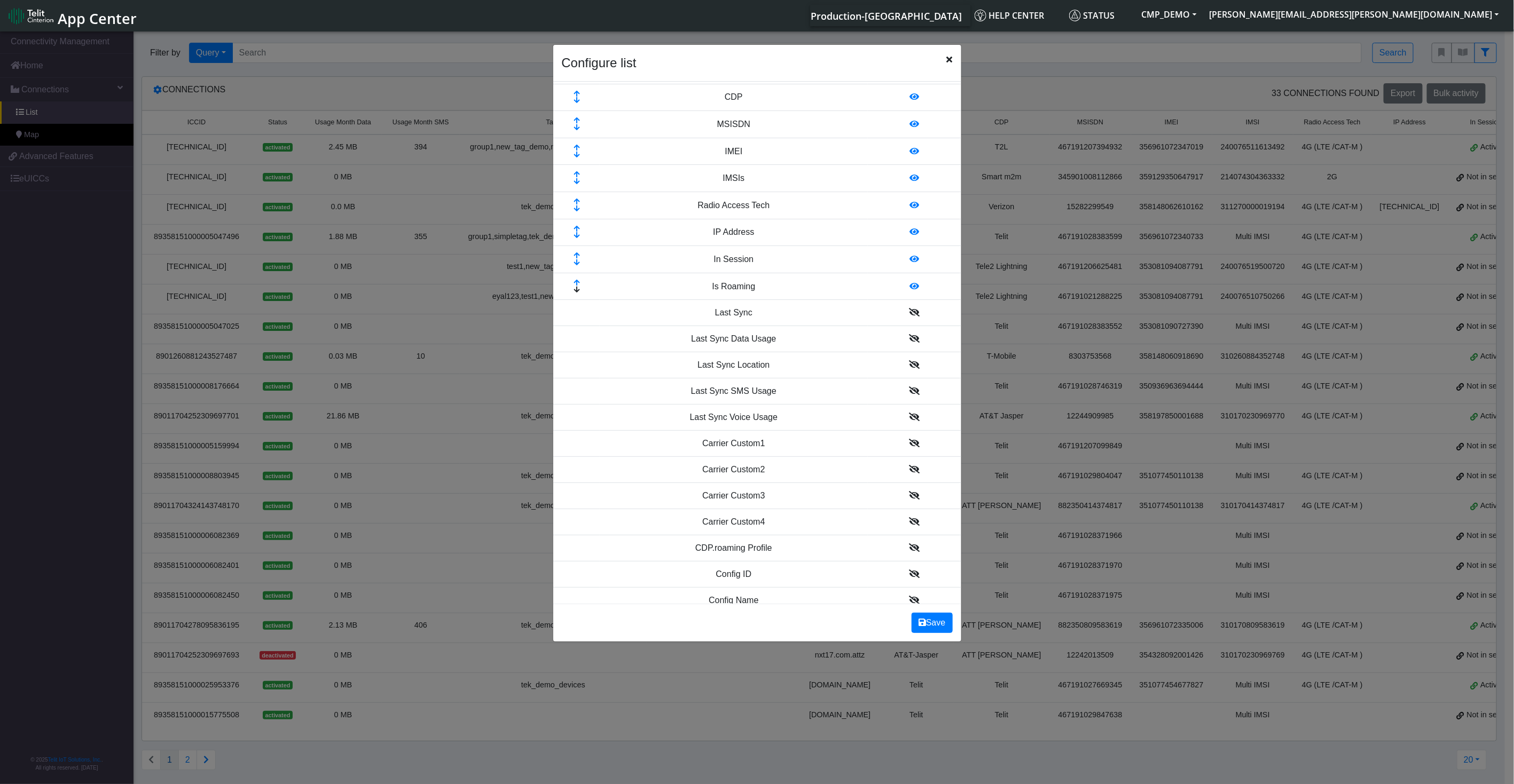
click at [955, 57] on div "Configure list" at bounding box center [757, 63] width 408 height 37
click at [944, 62] on div "Configure list" at bounding box center [757, 63] width 408 height 37
click at [950, 57] on icon "Close" at bounding box center [949, 59] width 6 height 9
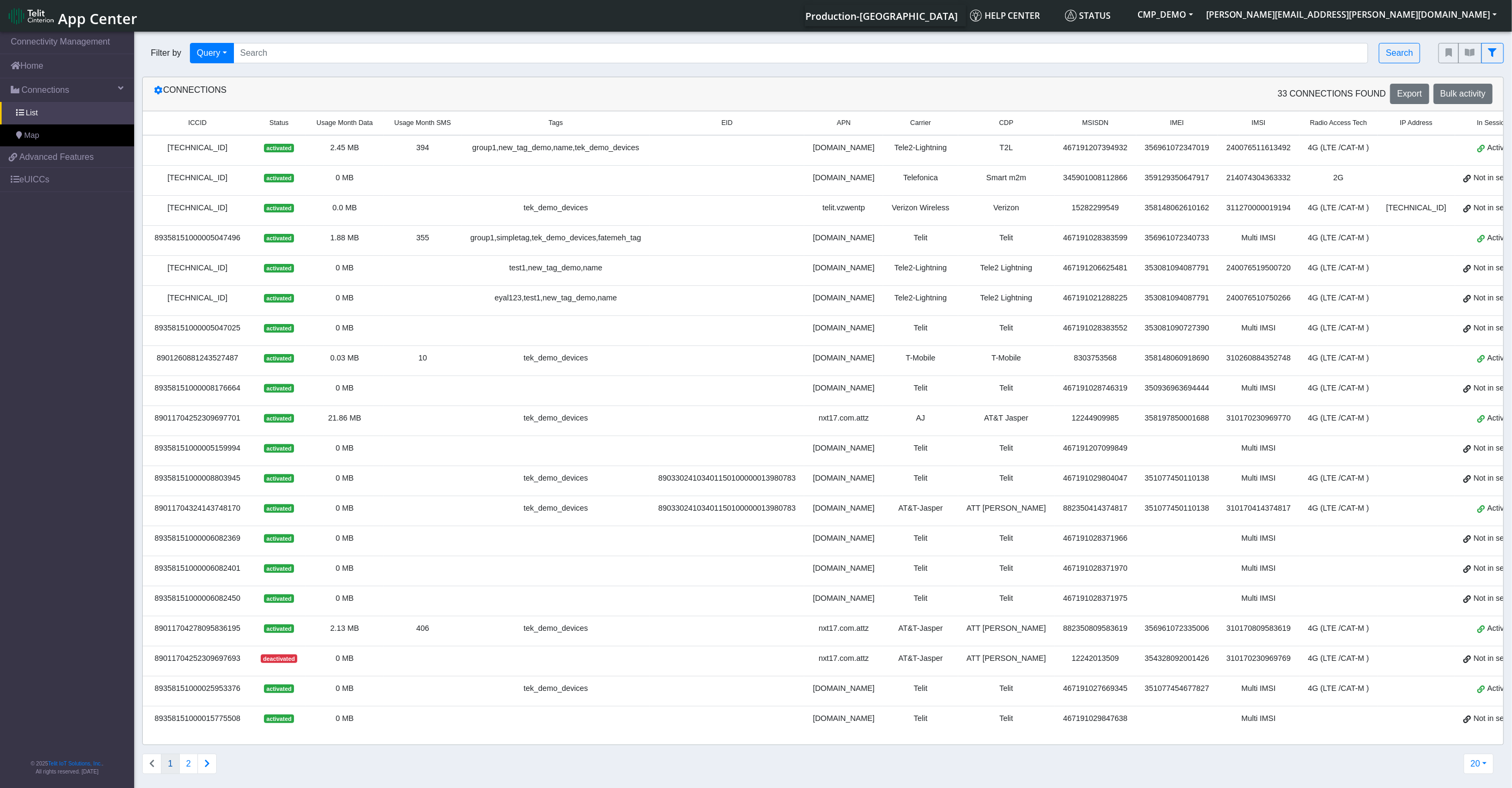
click at [883, 144] on td "Tele2-Lightning" at bounding box center [920, 151] width 75 height 31
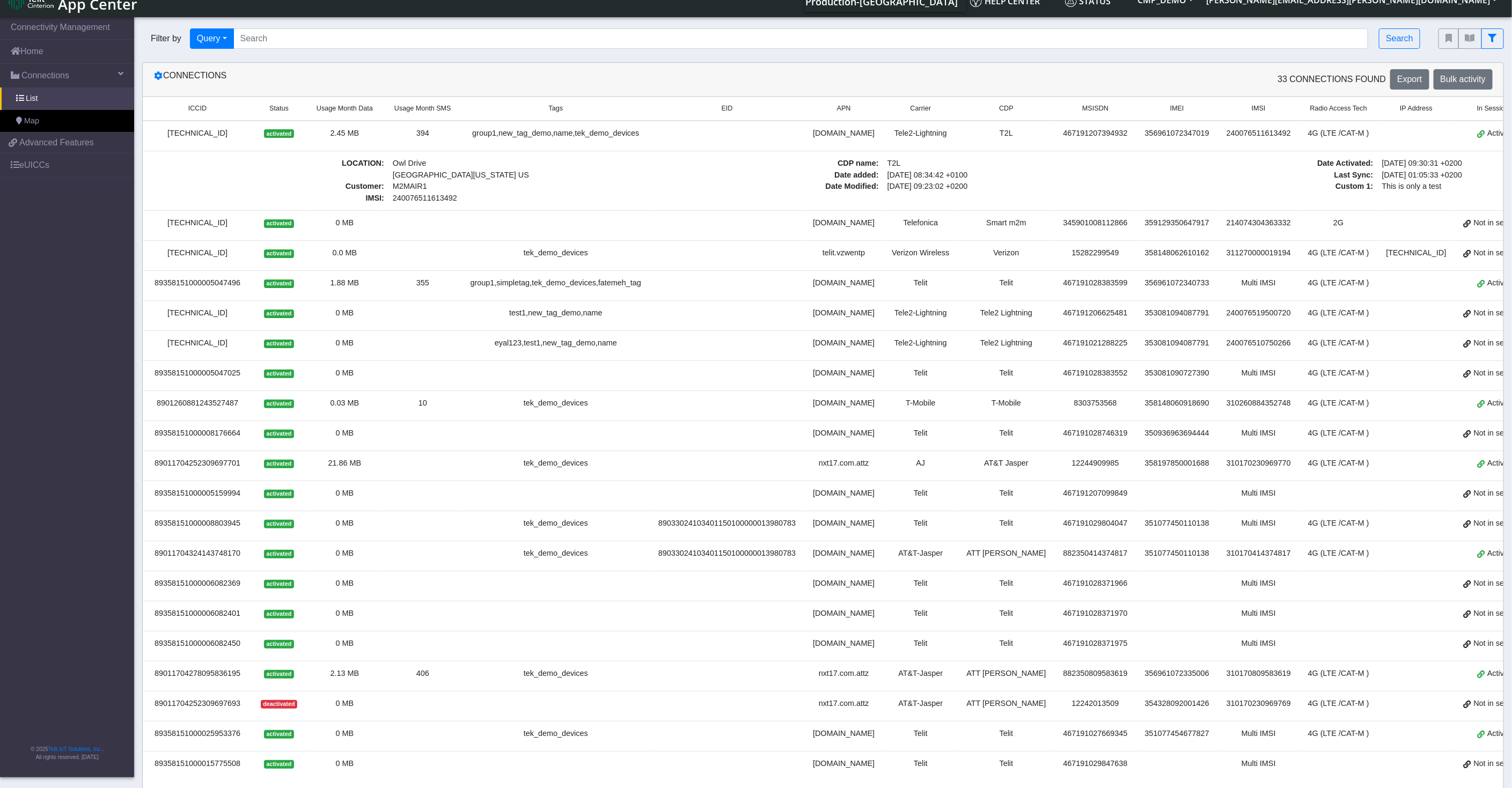
scroll to position [0, 0]
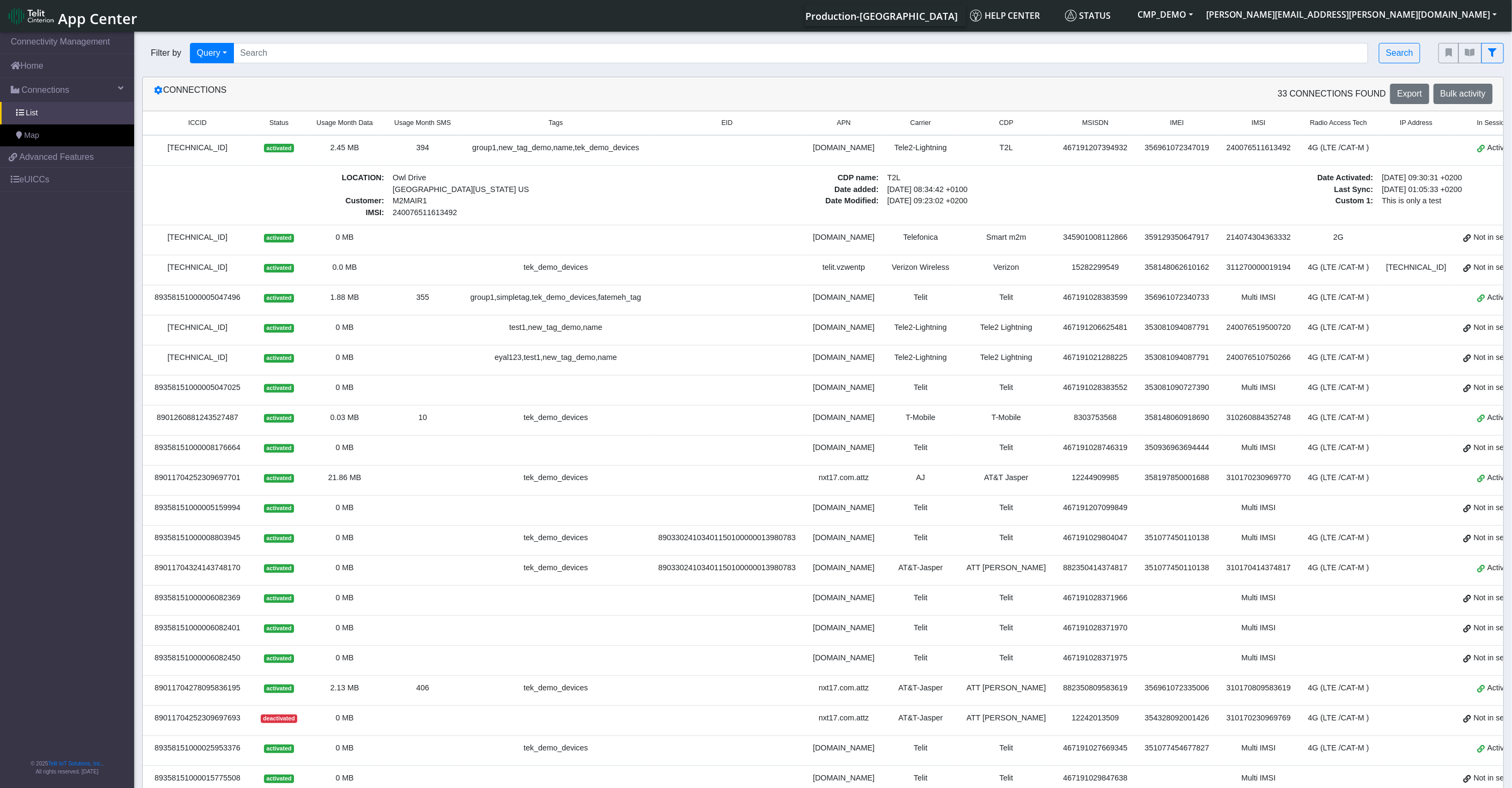
click at [198, 144] on div "[TECHNICAL_ID]" at bounding box center [198, 148] width 97 height 12
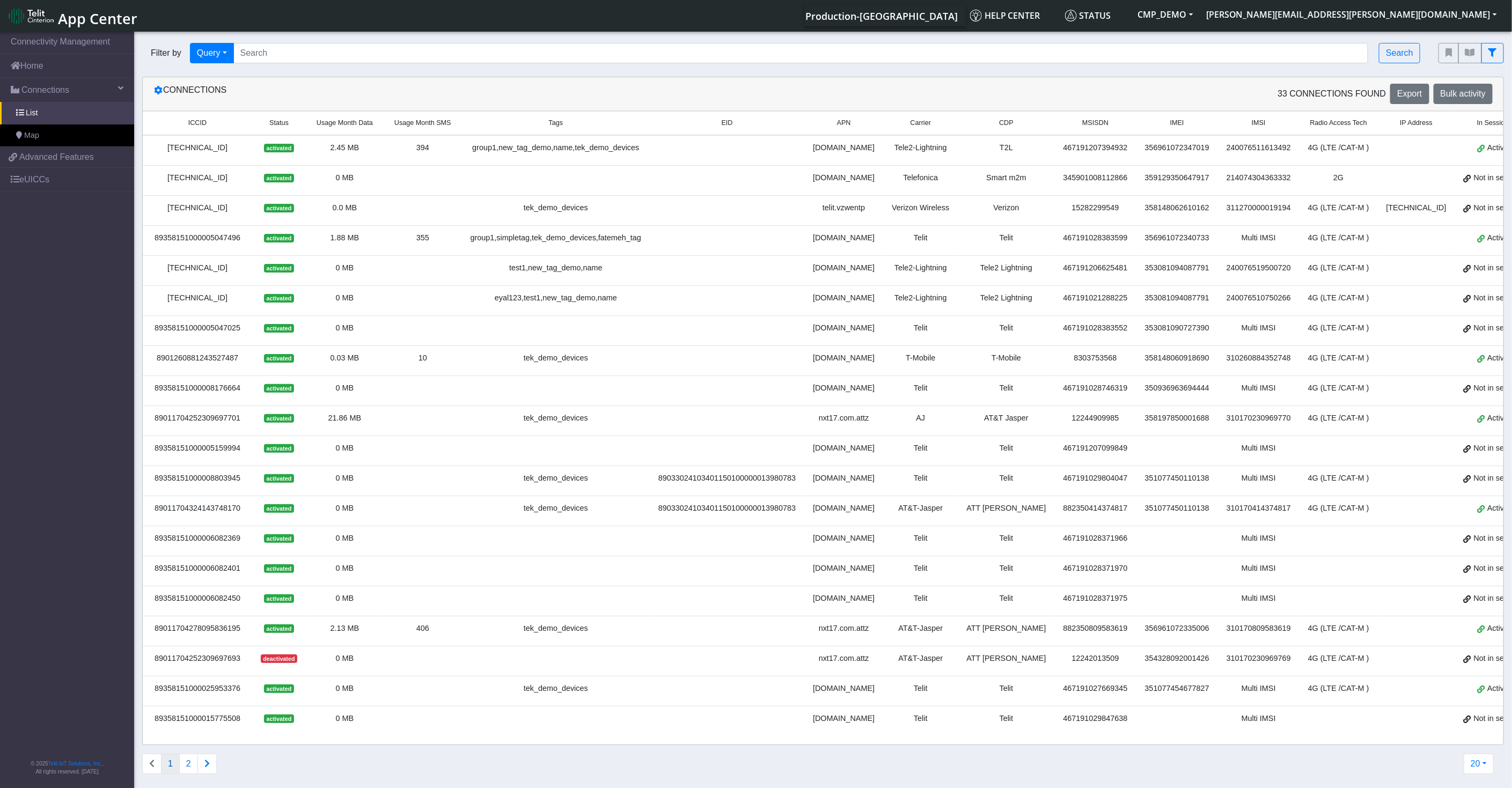
click at [198, 144] on div "[TECHNICAL_ID]" at bounding box center [198, 148] width 97 height 12
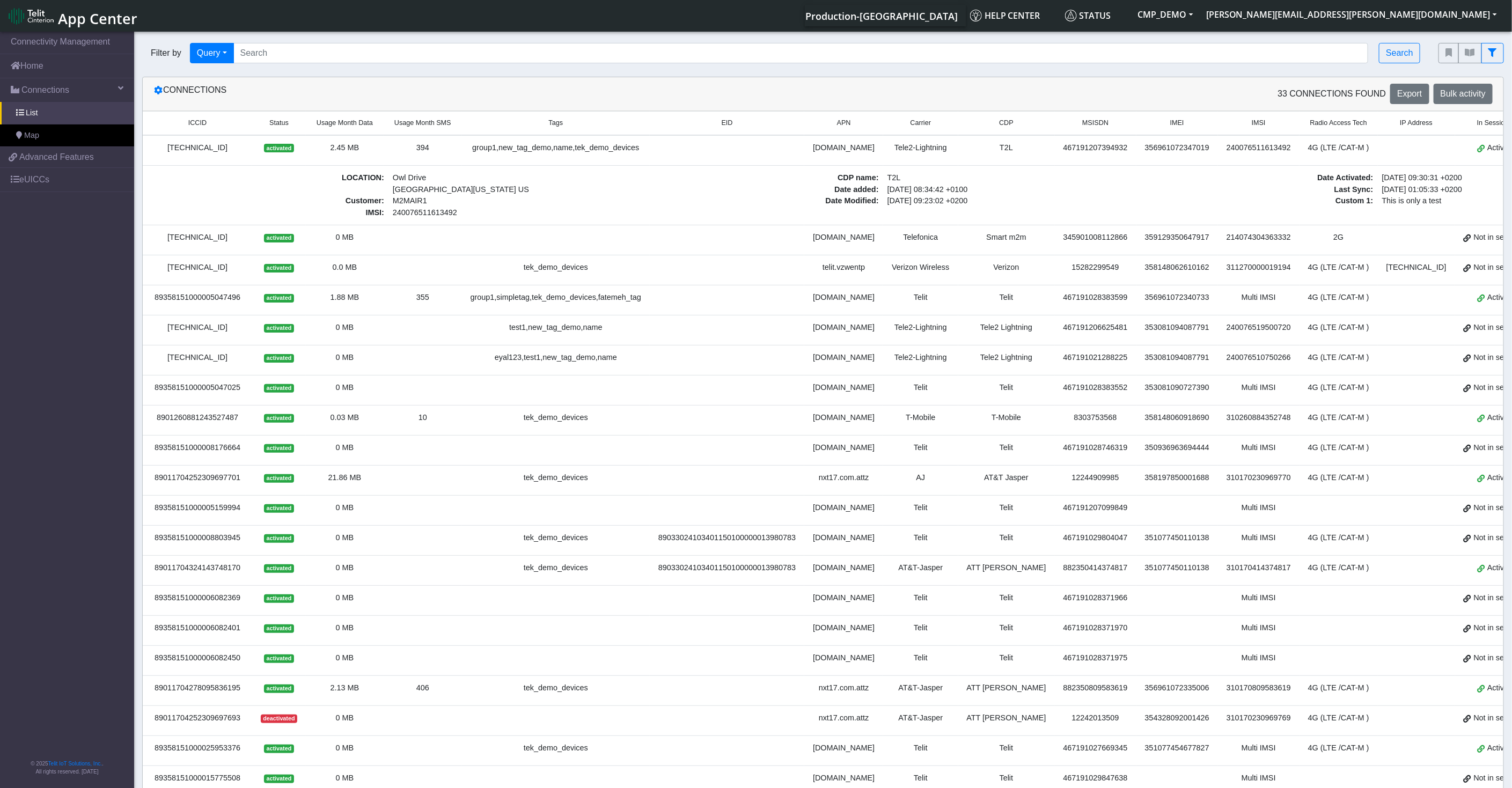
drag, startPoint x: 247, startPoint y: 141, endPoint x: 157, endPoint y: 141, distance: 90.0
click at [157, 141] on td "[TECHNICAL_ID]" at bounding box center [198, 151] width 109 height 31
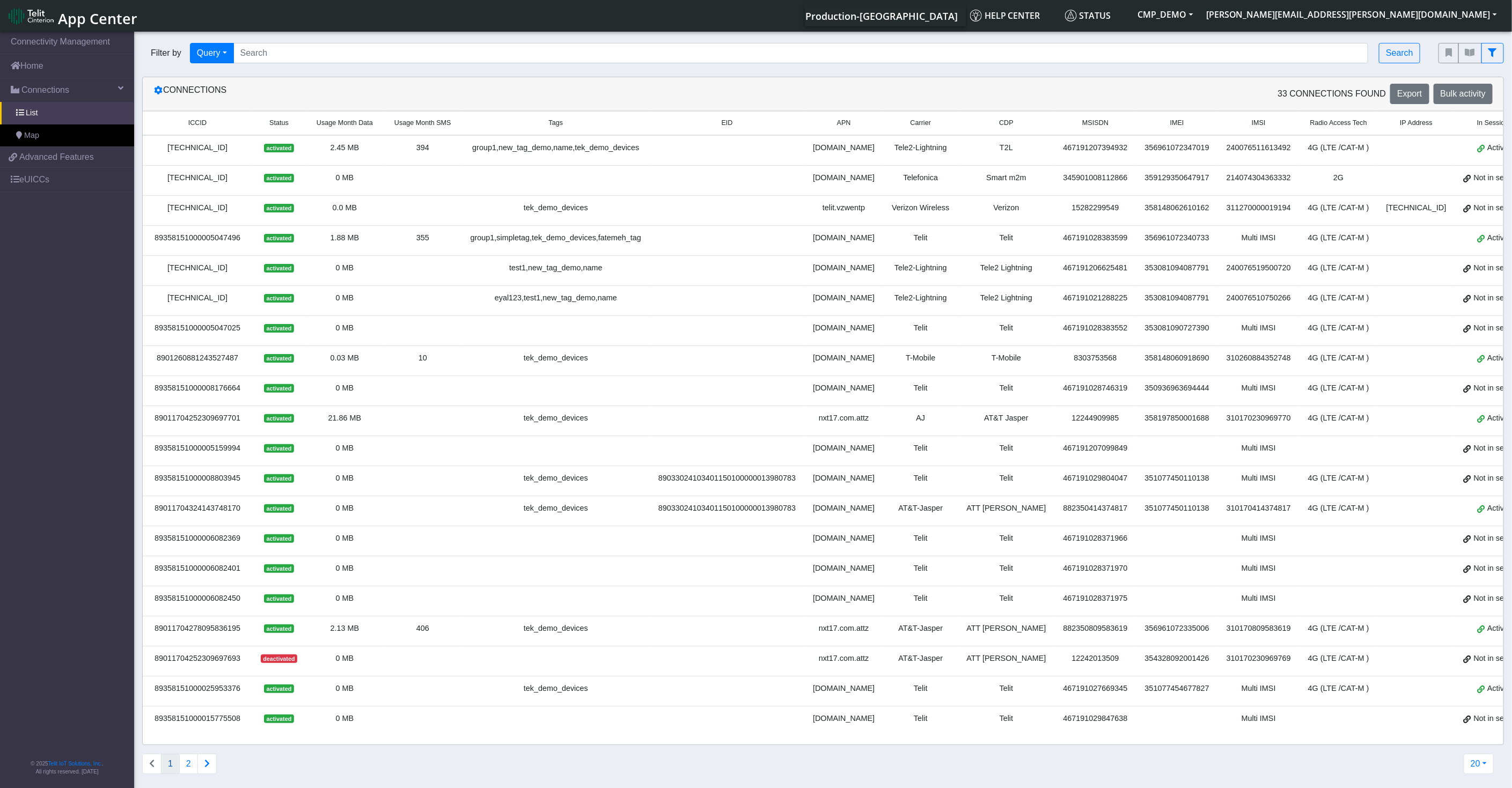
copy div "9462008012008577366"
click at [193, 150] on div "[TECHNICAL_ID]" at bounding box center [198, 148] width 97 height 12
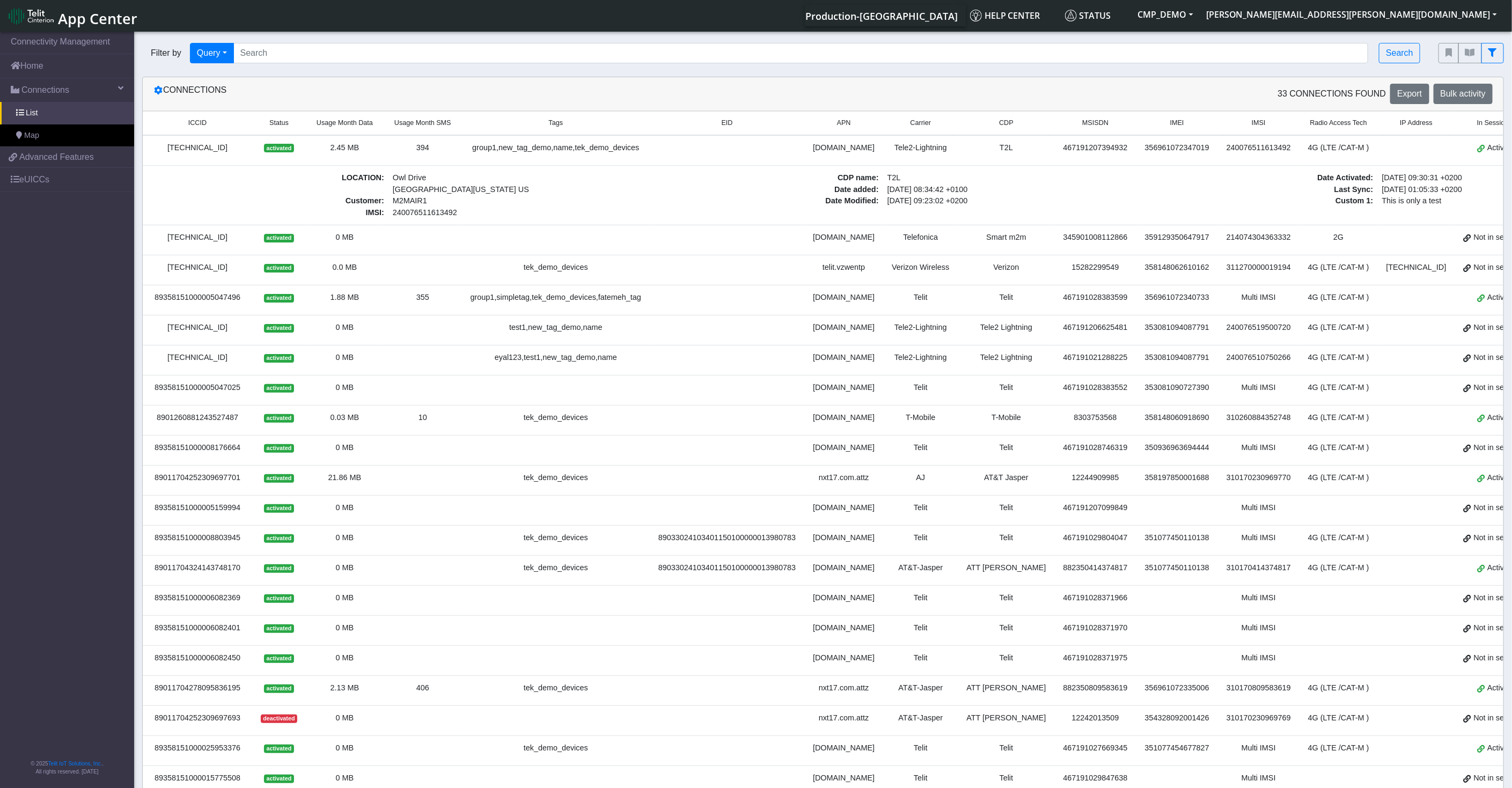
click at [190, 170] on td "LOCATION : [STREET_ADDRESS][US_STATE] Customer : M2MAIR1 IMSI : [TECHNICAL_ID] …" at bounding box center [883, 194] width 1481 height 60
click at [84, 72] on link "Home" at bounding box center [67, 66] width 134 height 24
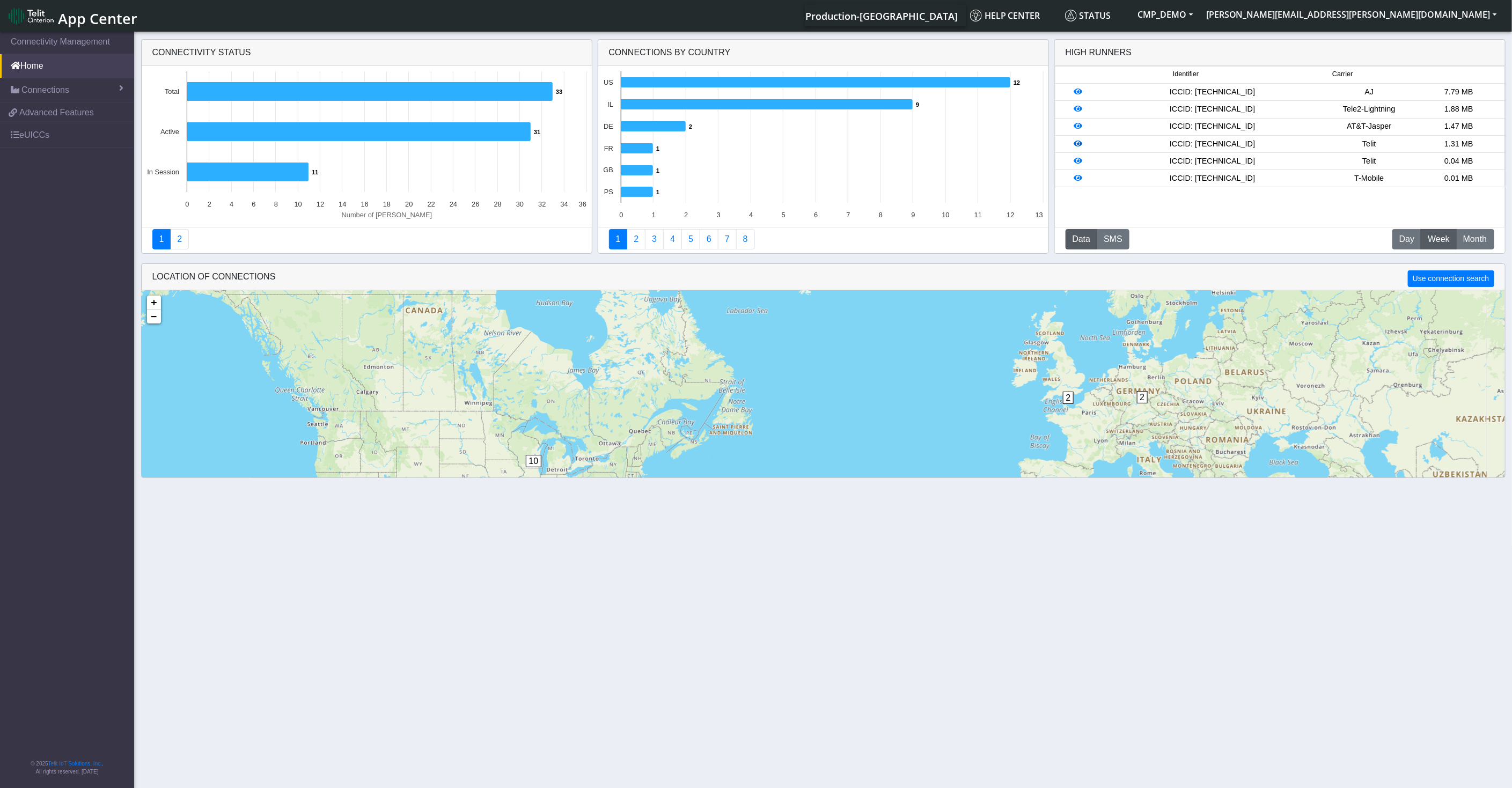
click at [1074, 146] on icon at bounding box center [1078, 144] width 9 height 8
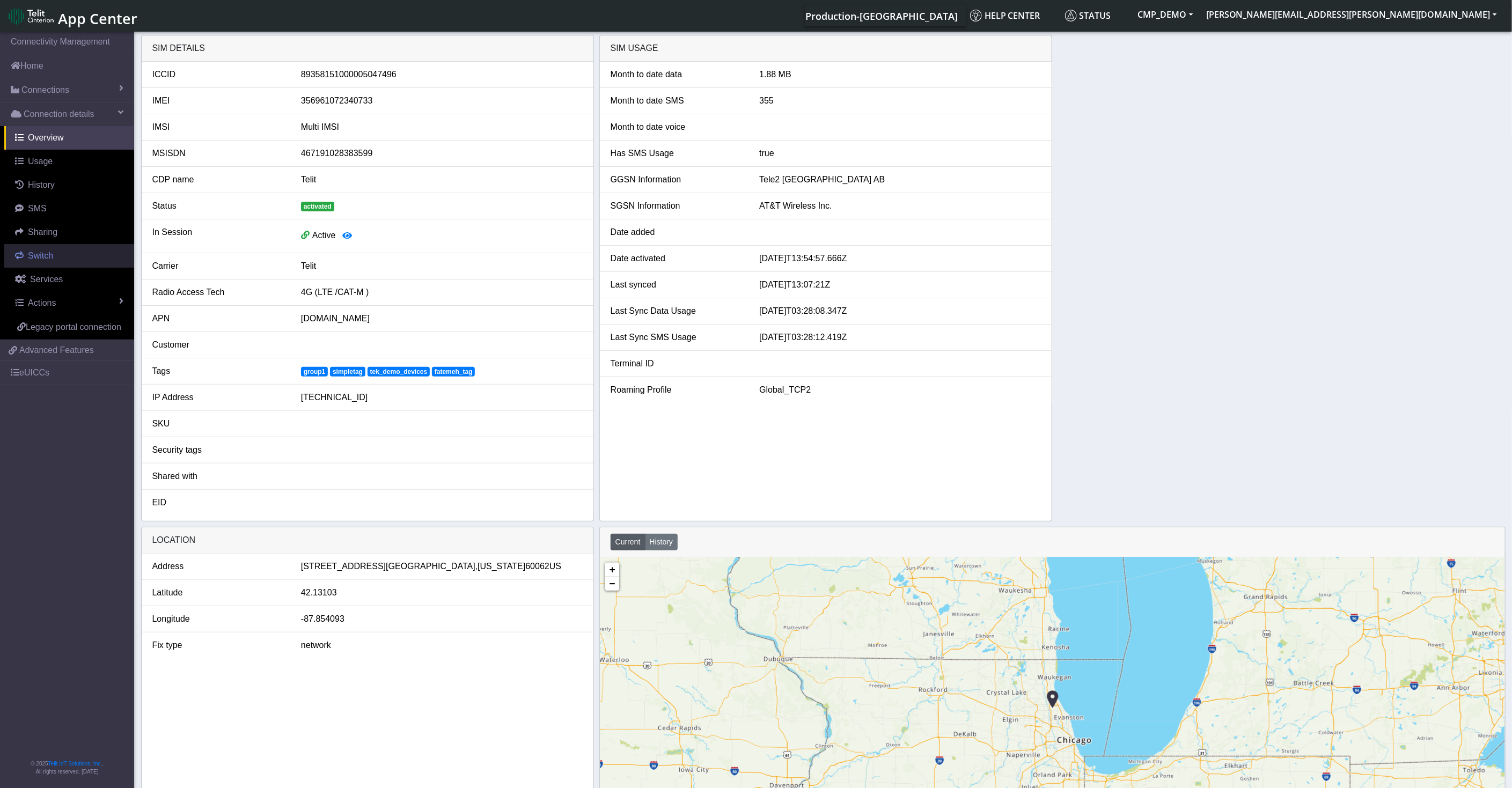
click at [50, 255] on span "Switch" at bounding box center [40, 255] width 25 height 9
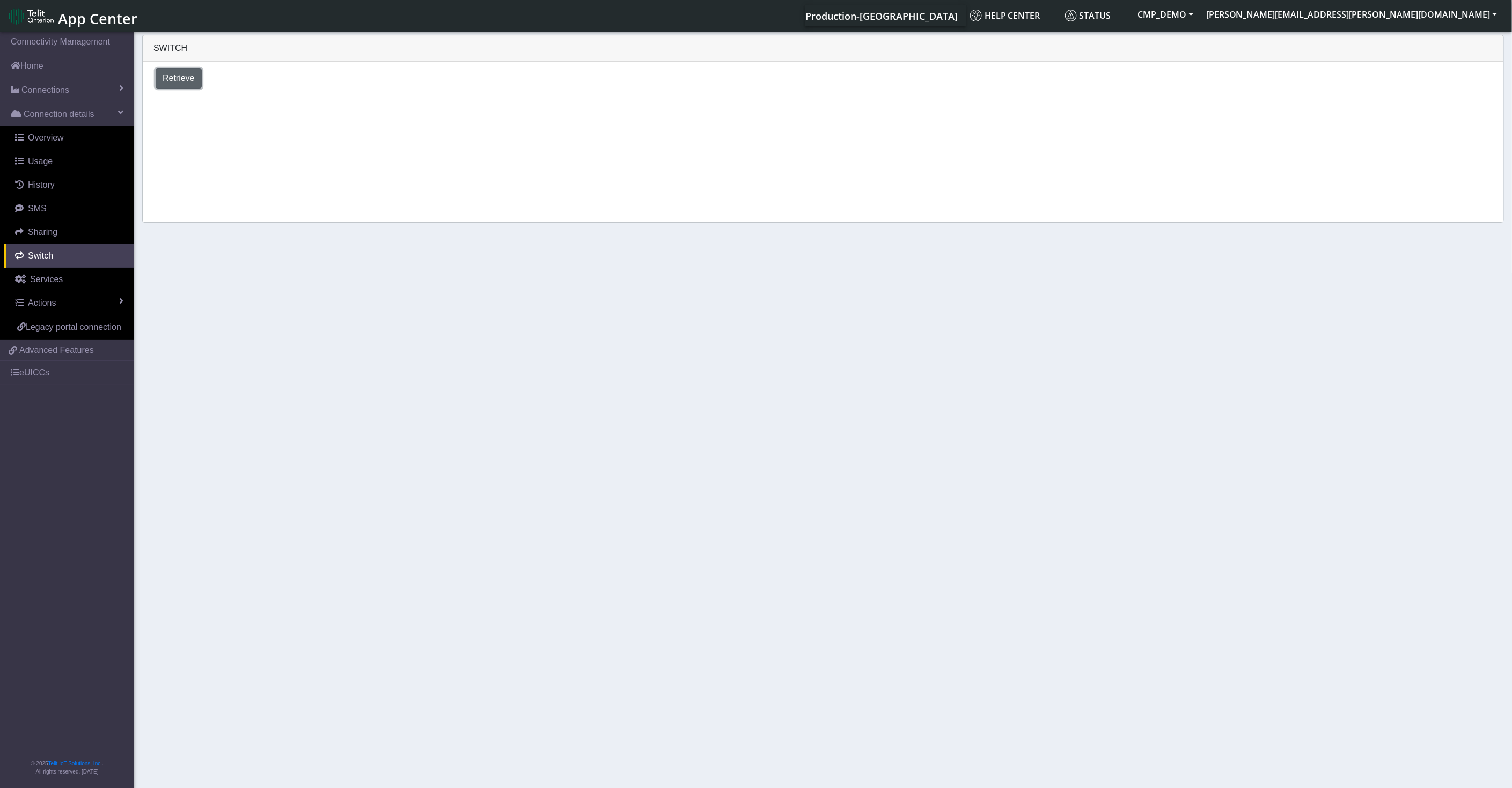
click at [179, 76] on span "Retrieve" at bounding box center [178, 78] width 32 height 9
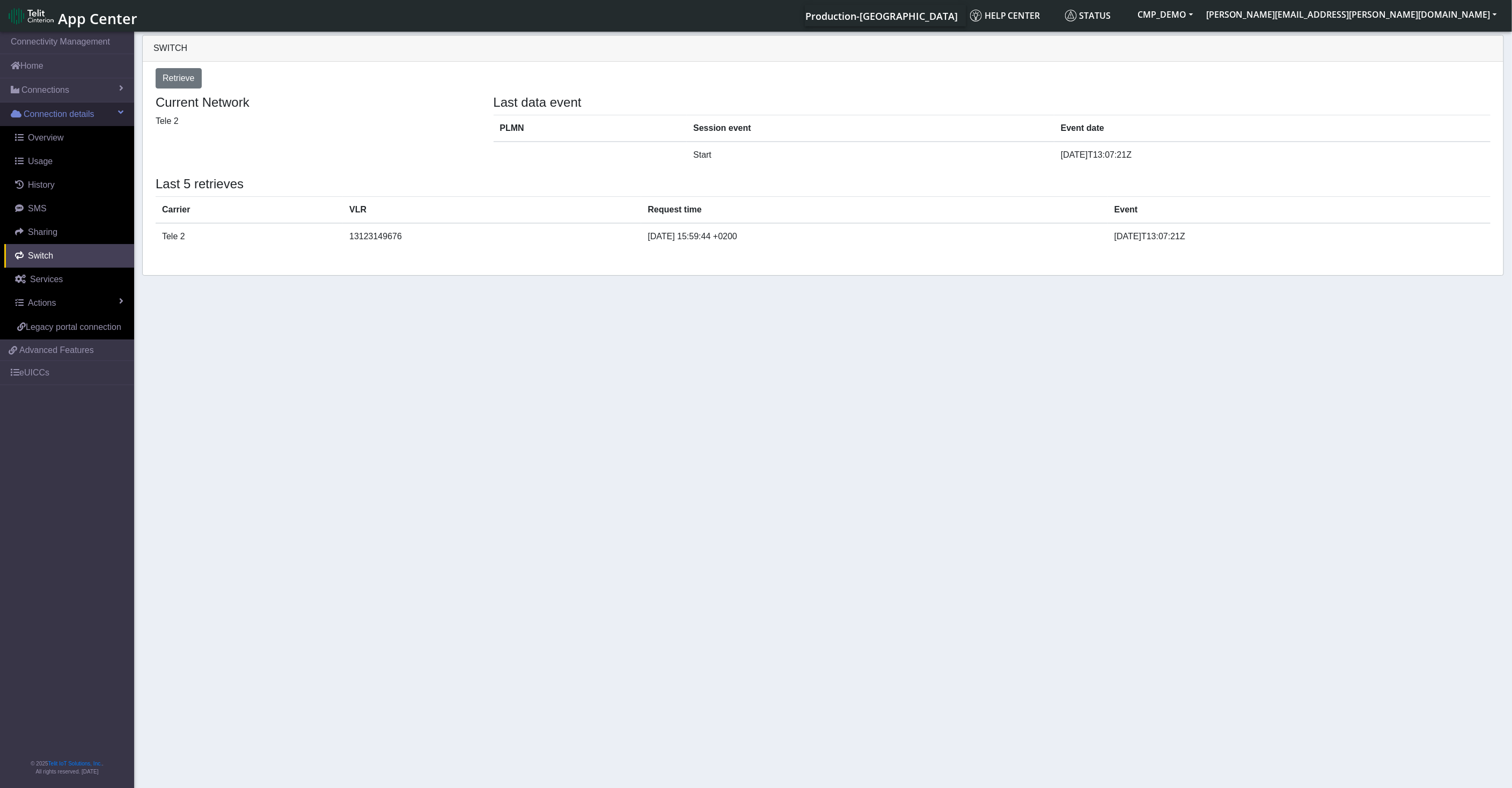
select select "[GEOGRAPHIC_DATA]"
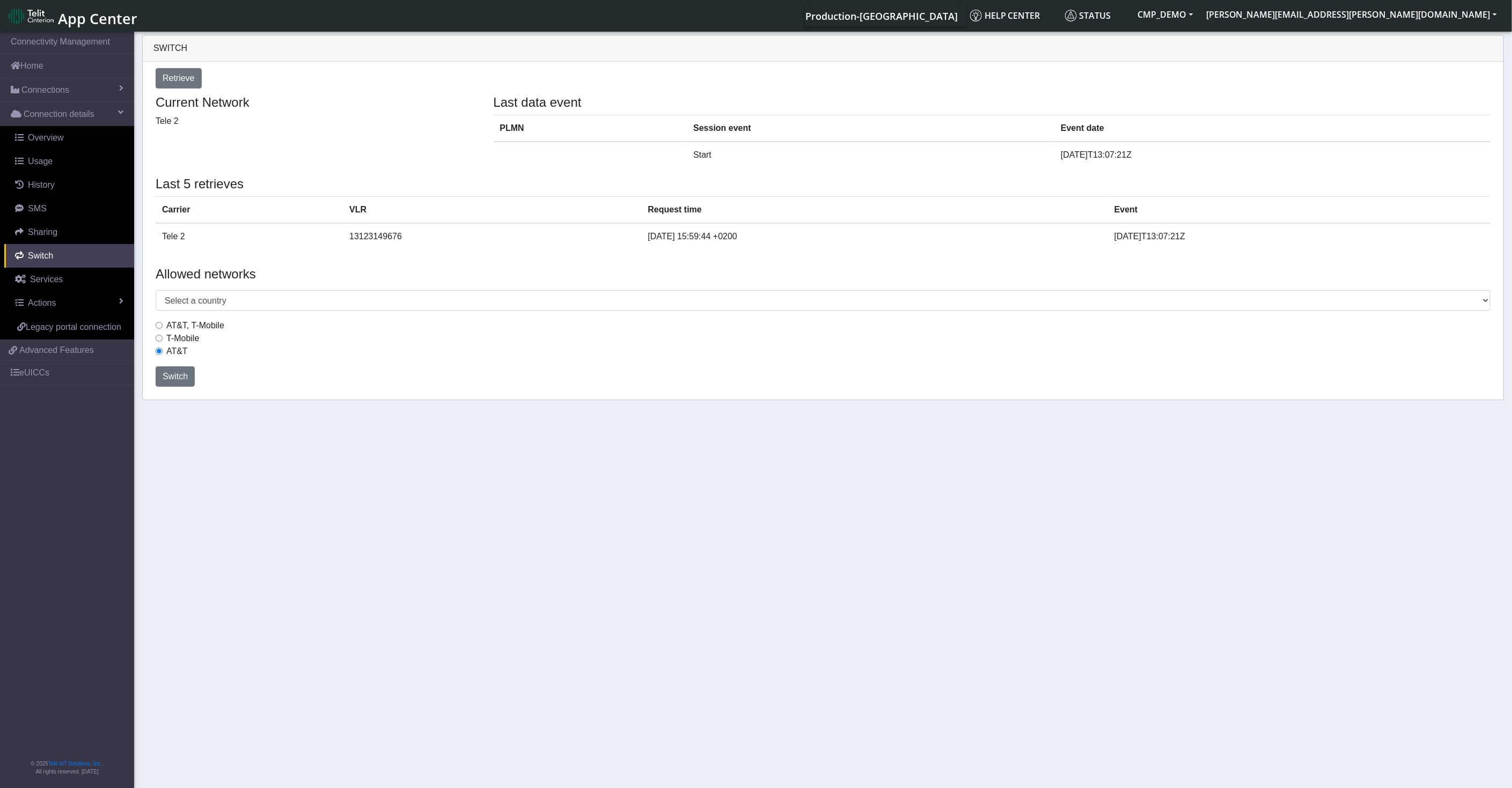
click at [198, 338] on label "T-Mobile" at bounding box center [183, 338] width 33 height 13
click at [162, 338] on input "T-Mobile" at bounding box center [159, 338] width 7 height 7
radio input "true"
click at [183, 324] on label "AT&T, T-Mobile" at bounding box center [195, 326] width 58 height 13
click at [162, 324] on input "AT&T, T-Mobile" at bounding box center [159, 325] width 7 height 7
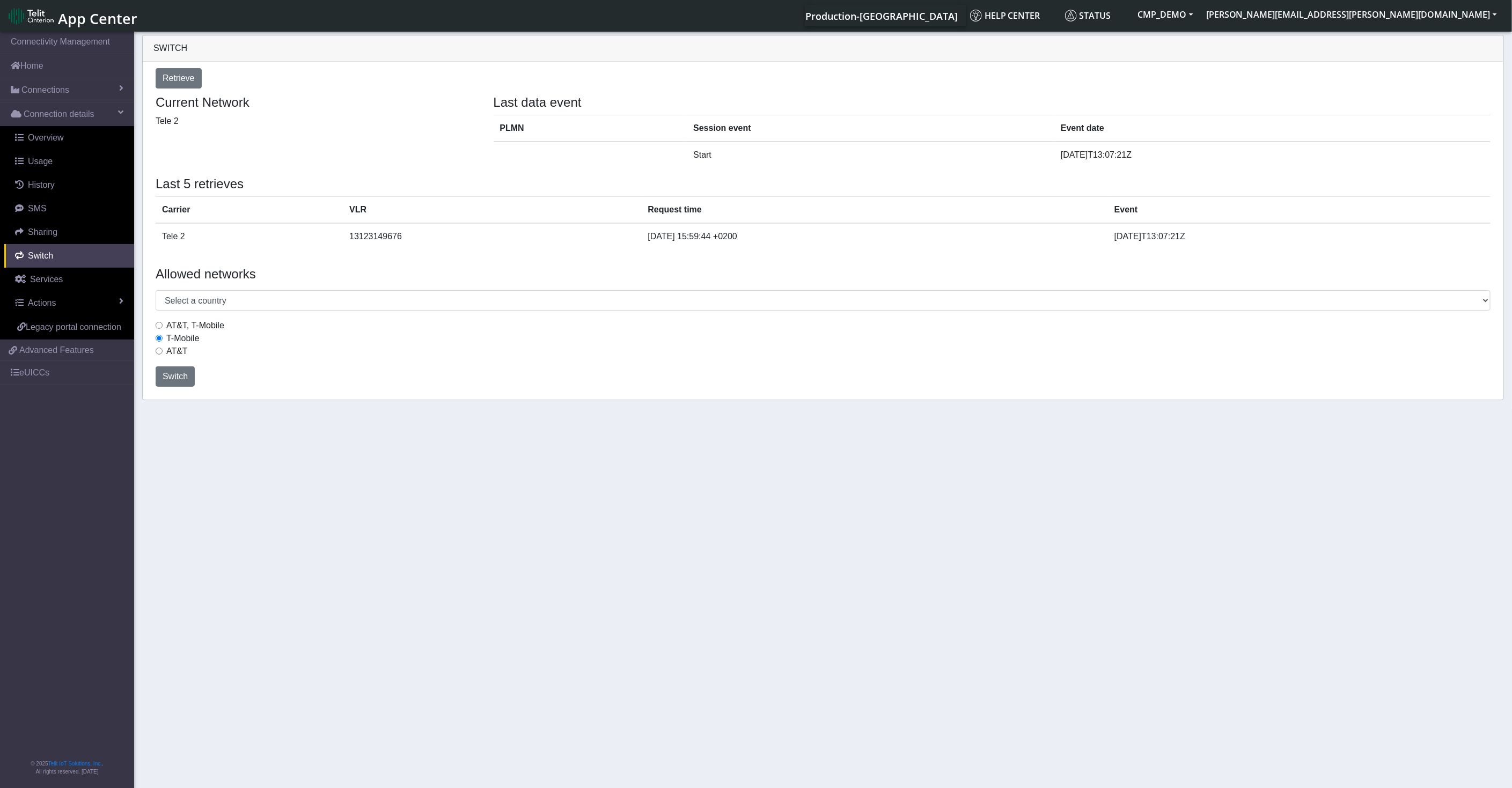
radio input "true"
click at [158, 336] on input "T-Mobile" at bounding box center [159, 338] width 7 height 7
radio input "true"
click at [157, 348] on input "AT&T" at bounding box center [159, 351] width 7 height 7
radio input "true"
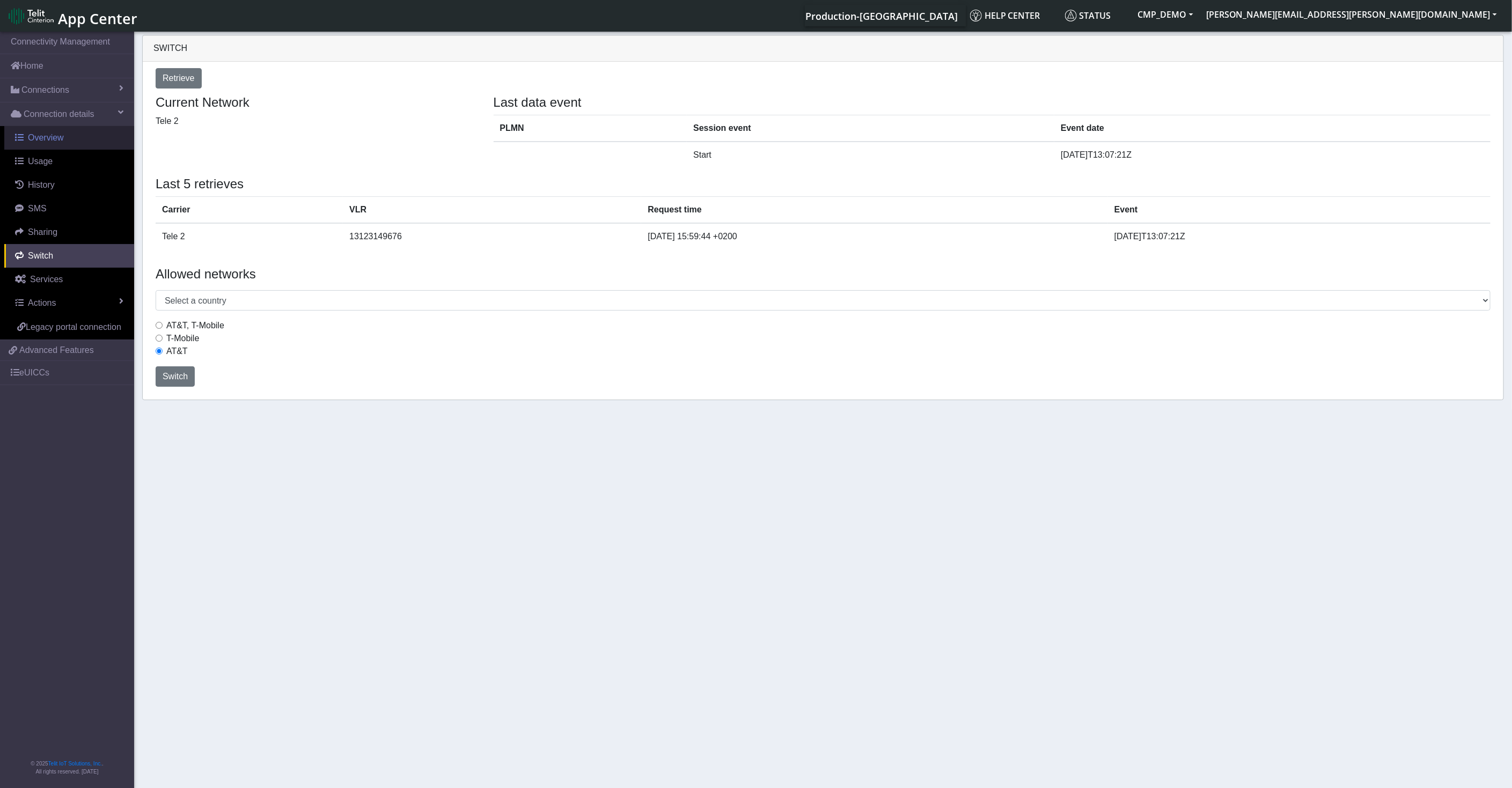
click at [50, 144] on link "Overview" at bounding box center [69, 138] width 130 height 24
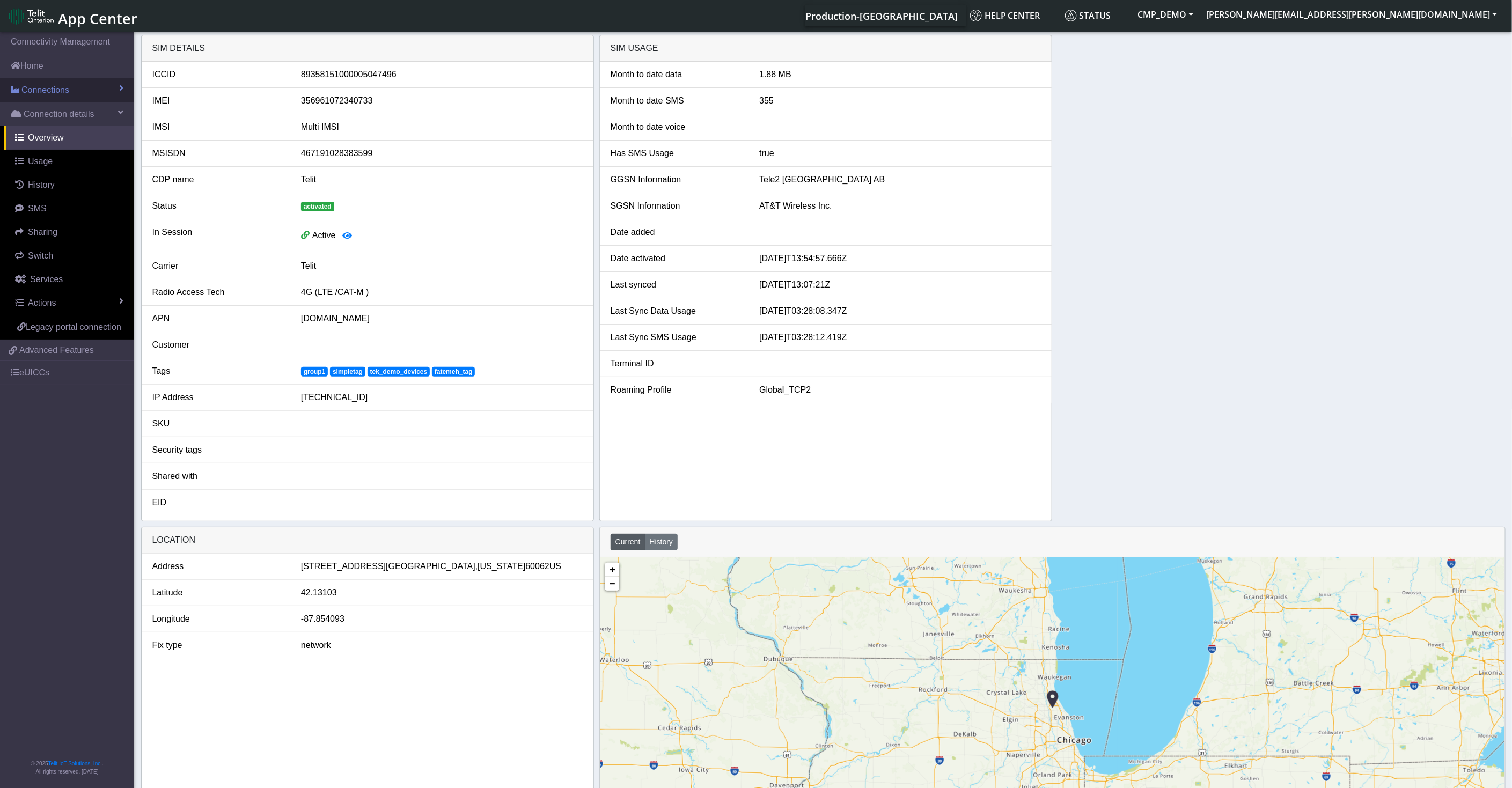
click at [83, 96] on link "Connections" at bounding box center [67, 90] width 134 height 24
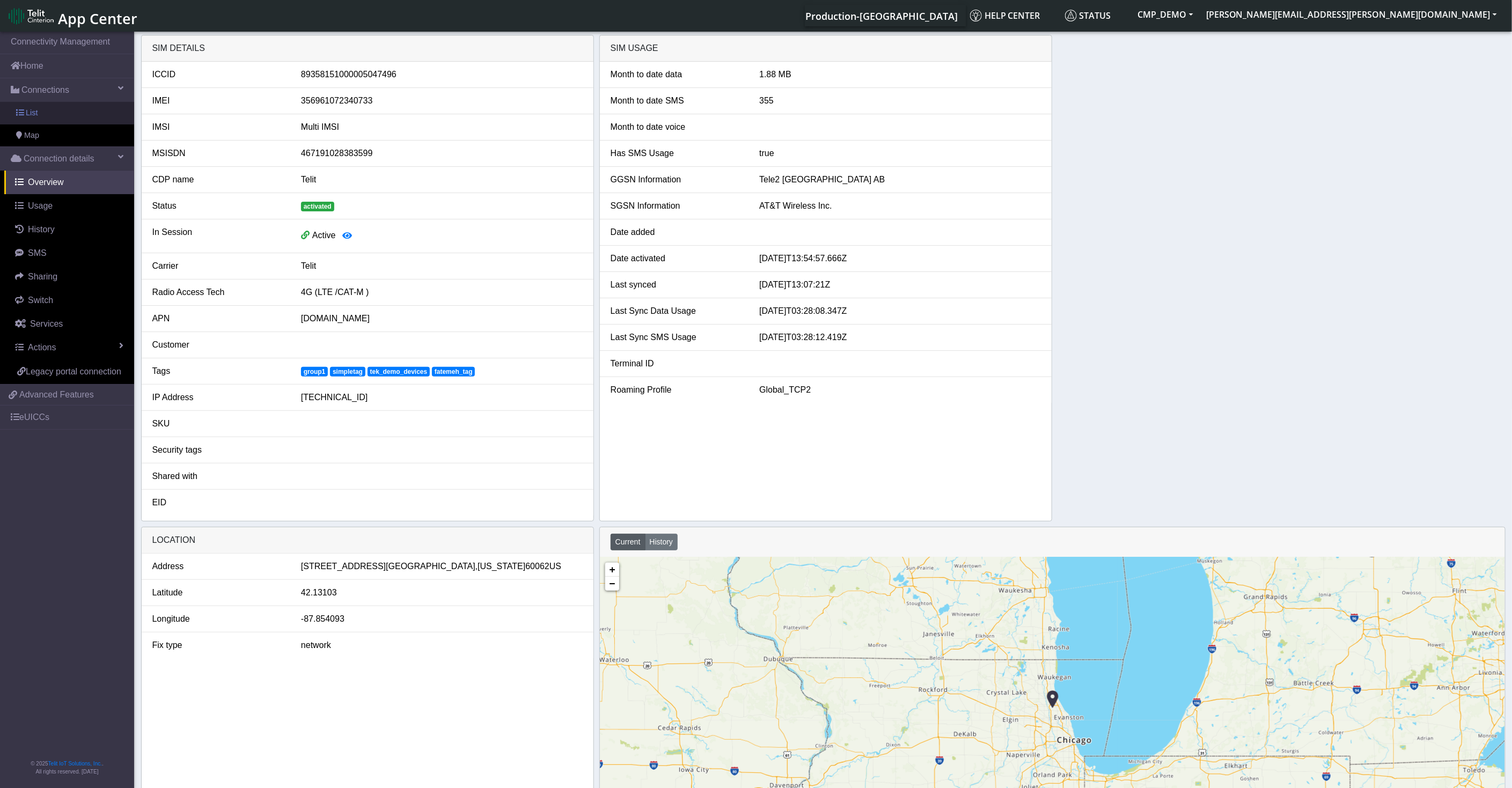
click at [83, 107] on link "List" at bounding box center [67, 114] width 134 height 23
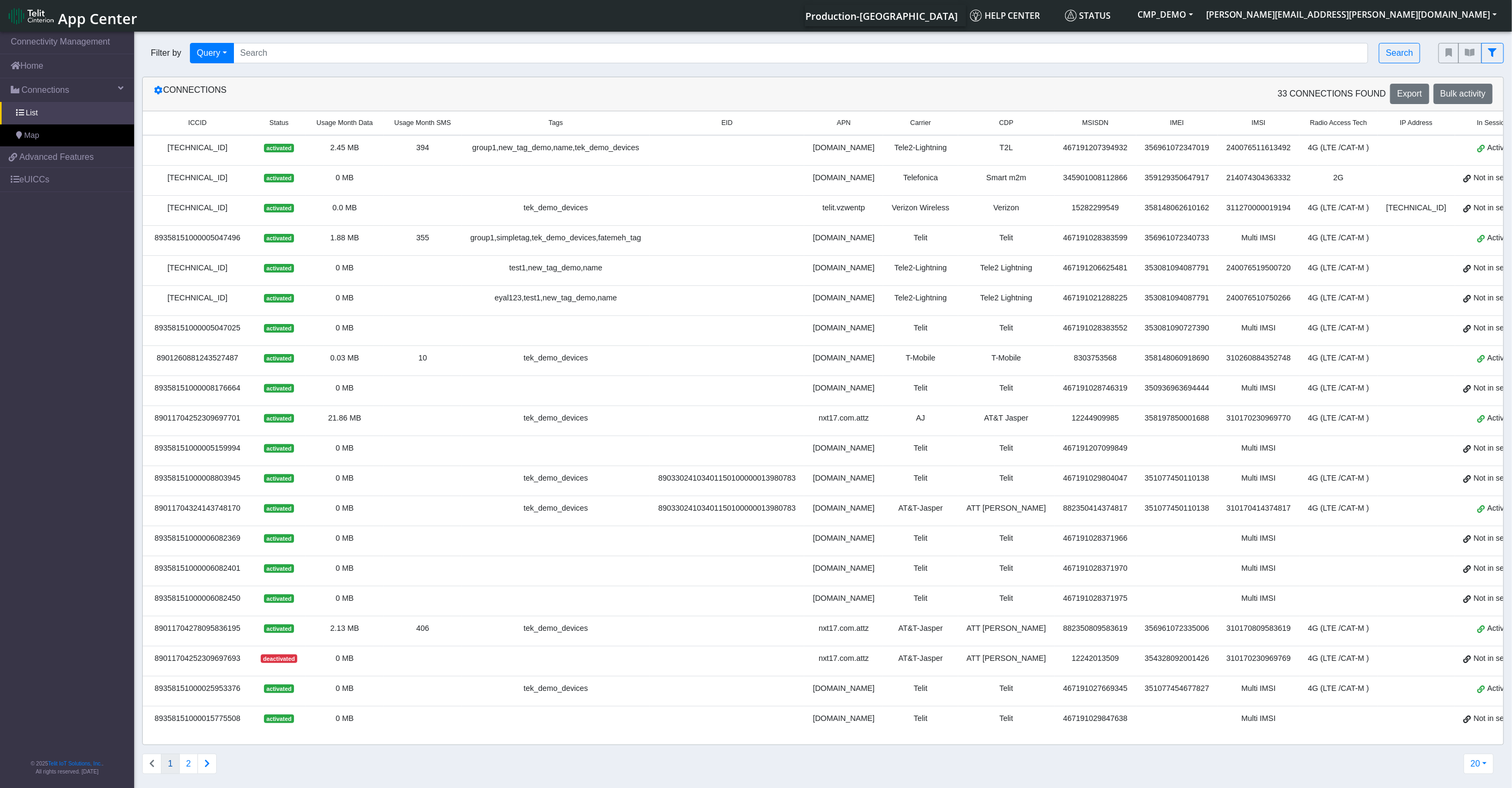
click at [358, 131] on th "Usage Month Data" at bounding box center [345, 124] width 78 height 24
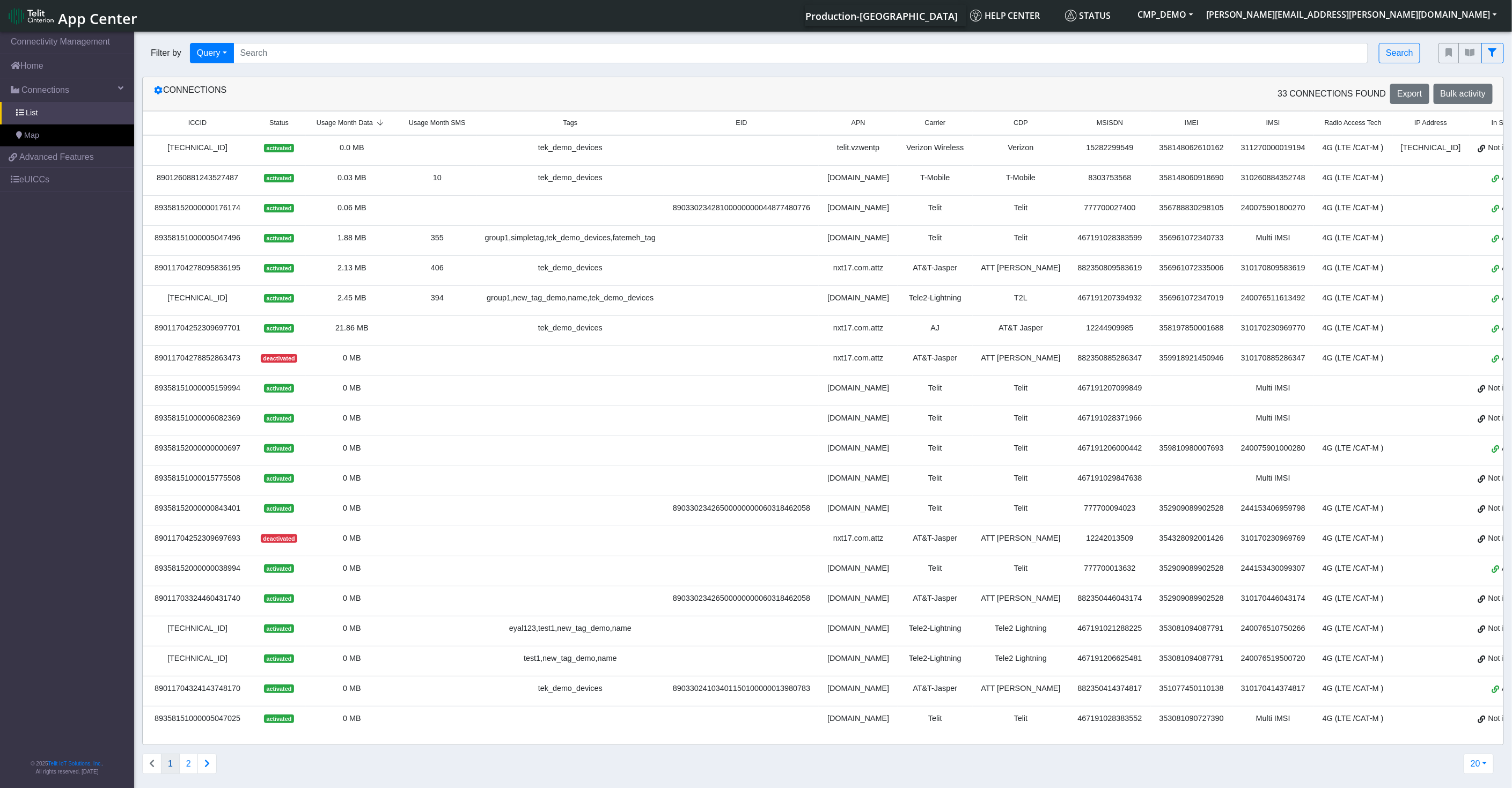
click at [363, 113] on th "Usage Month Data" at bounding box center [352, 124] width 92 height 24
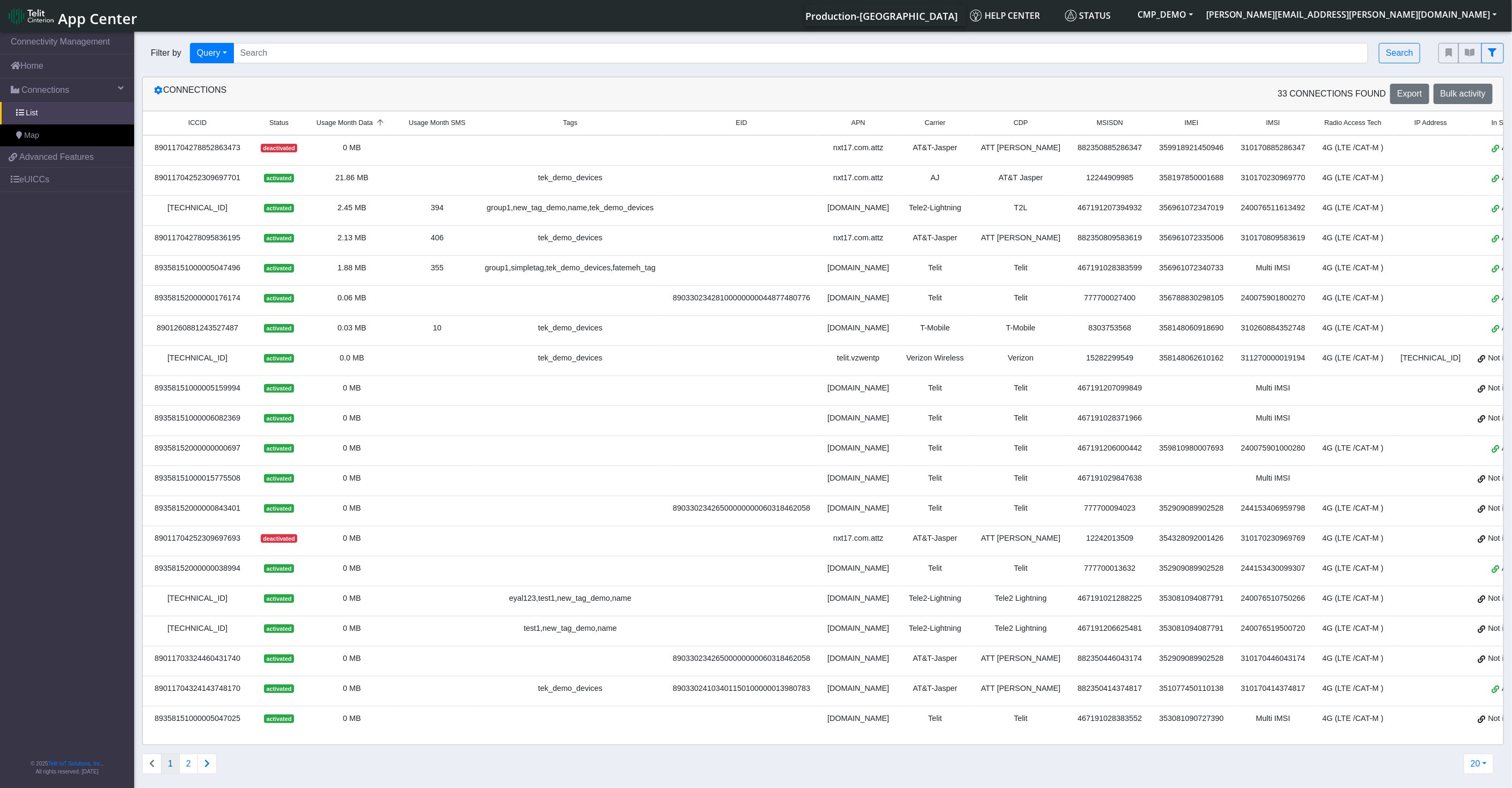
drag, startPoint x: 331, startPoint y: 179, endPoint x: 370, endPoint y: 176, distance: 39.1
click at [370, 176] on div "21.86 MB" at bounding box center [352, 178] width 80 height 12
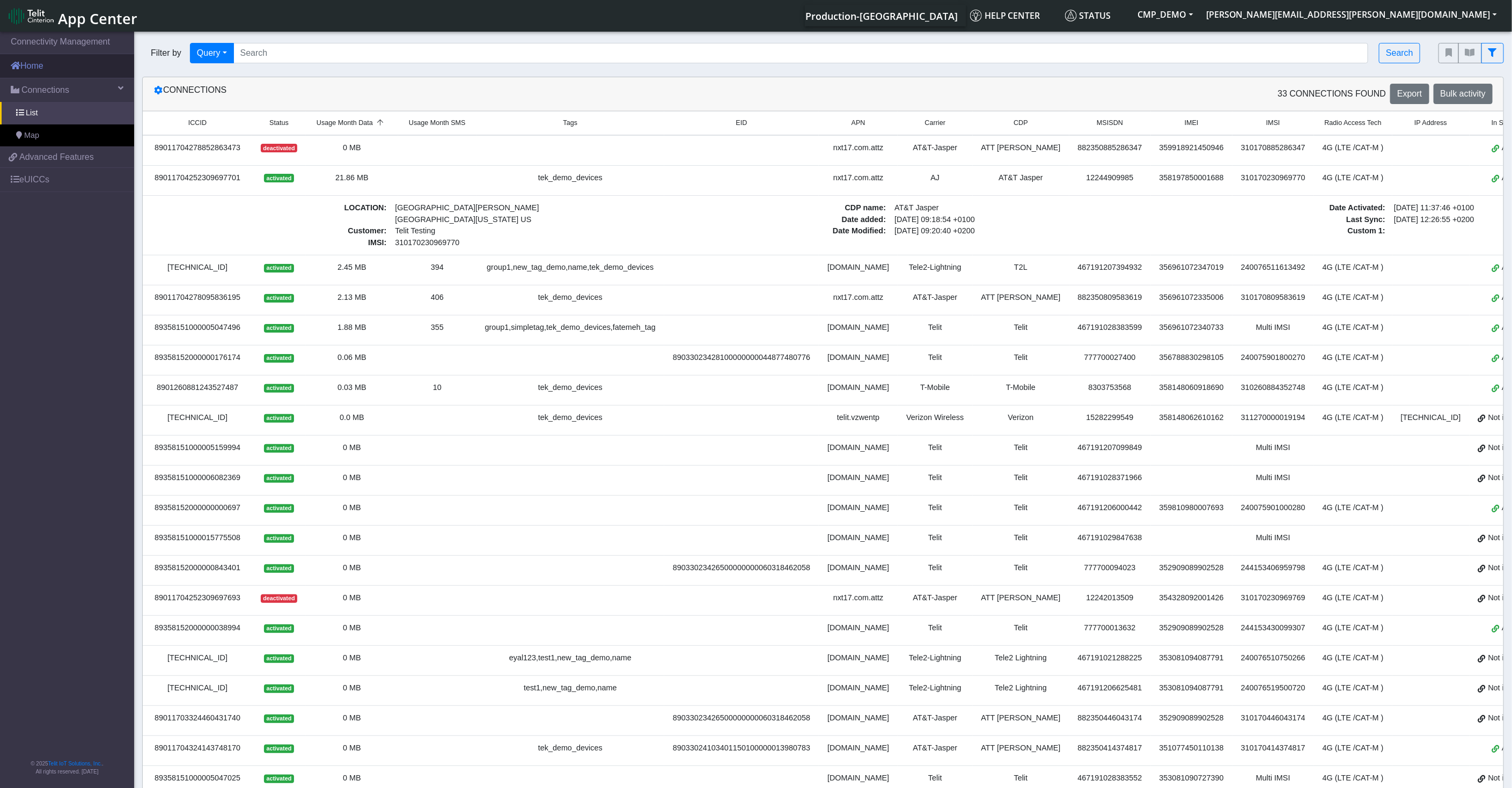
click at [99, 72] on link "Home" at bounding box center [67, 66] width 134 height 24
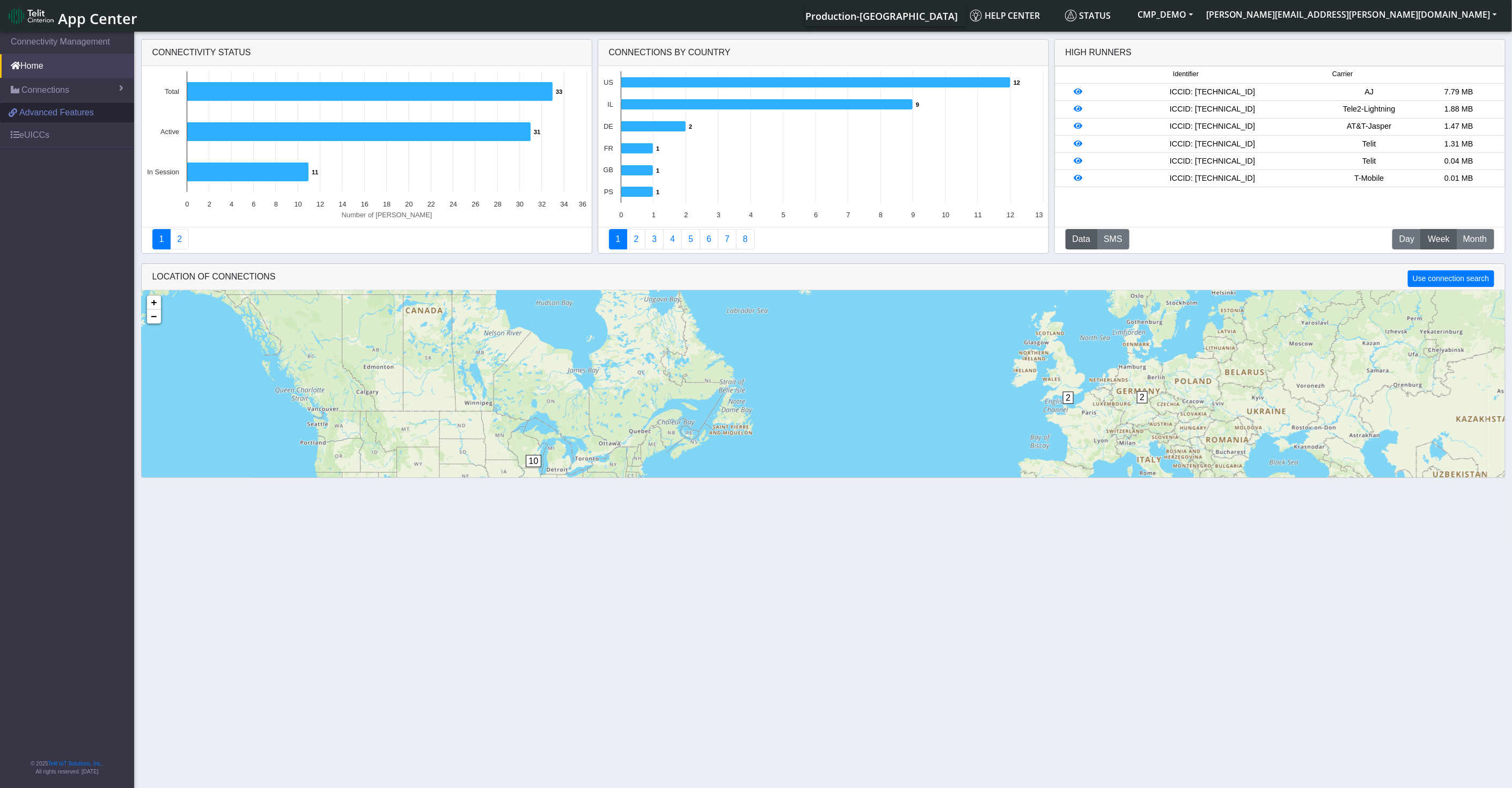
click at [67, 119] on link "Advanced Features" at bounding box center [67, 112] width 134 height 21
